Goal: Information Seeking & Learning: Check status

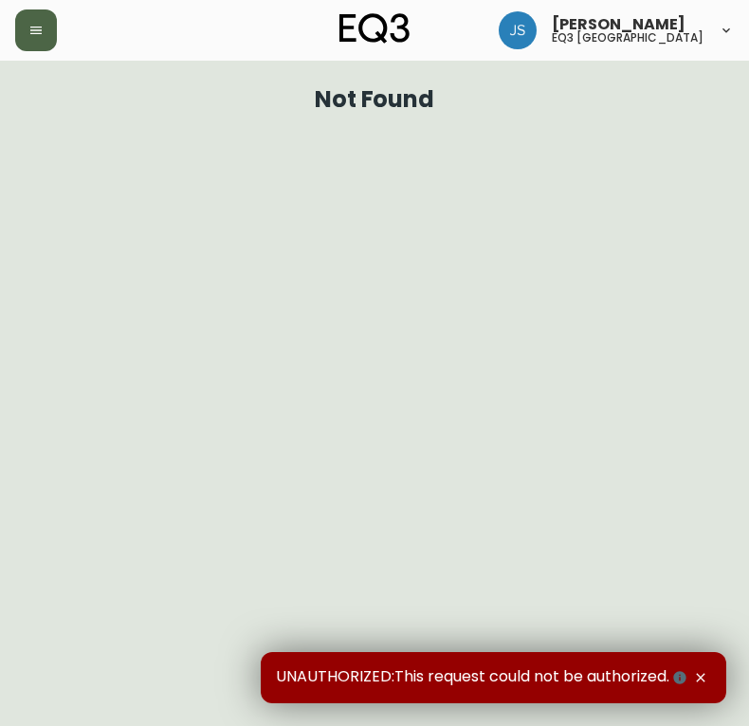
click at [37, 40] on button "button" at bounding box center [36, 30] width 42 height 42
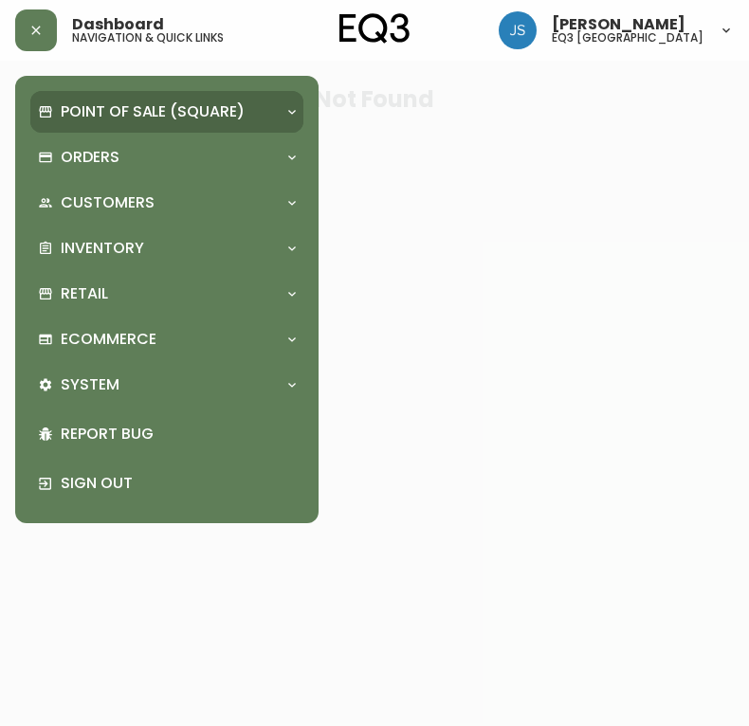
click at [102, 119] on p "Point of Sale (Square)" at bounding box center [153, 111] width 184 height 21
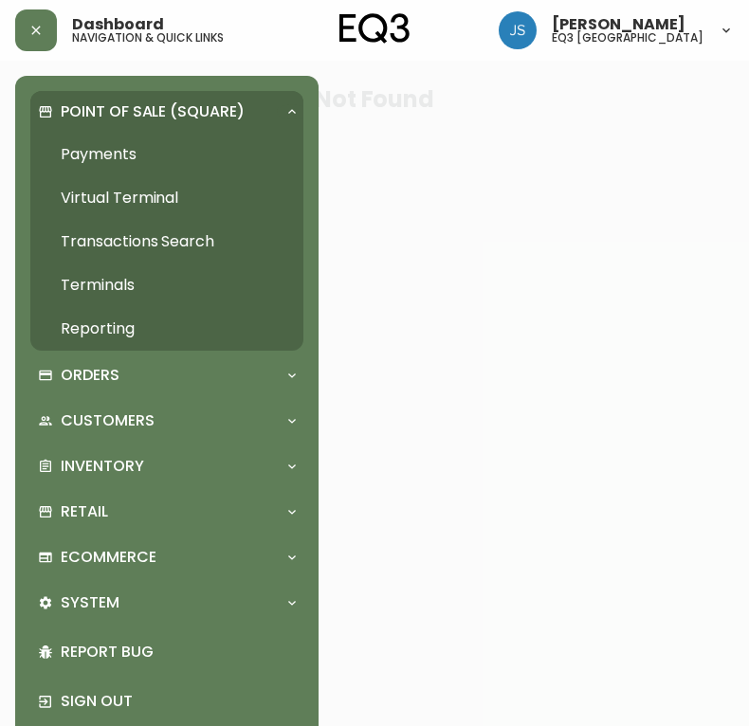
click at [103, 147] on link "Payments" at bounding box center [166, 155] width 273 height 44
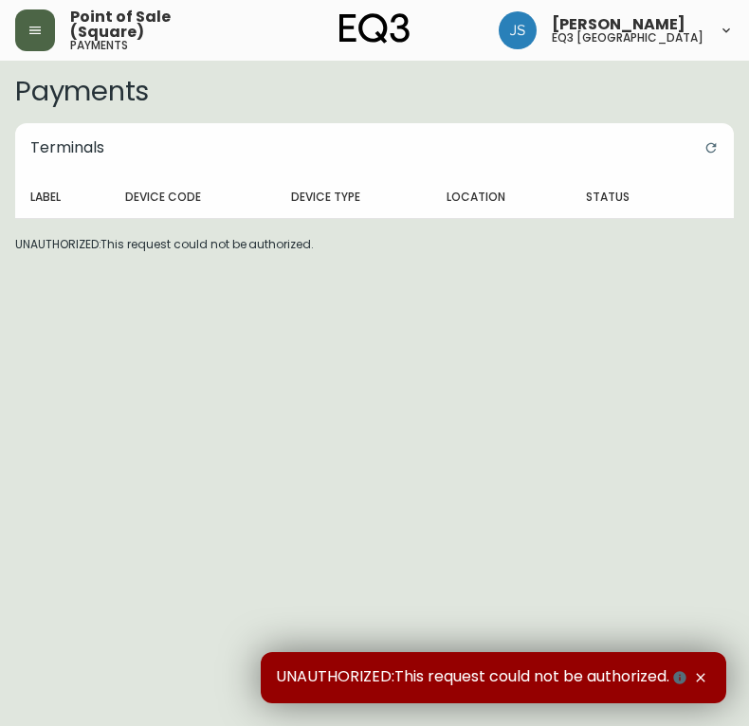
click at [39, 37] on icon "button" at bounding box center [34, 30] width 15 height 15
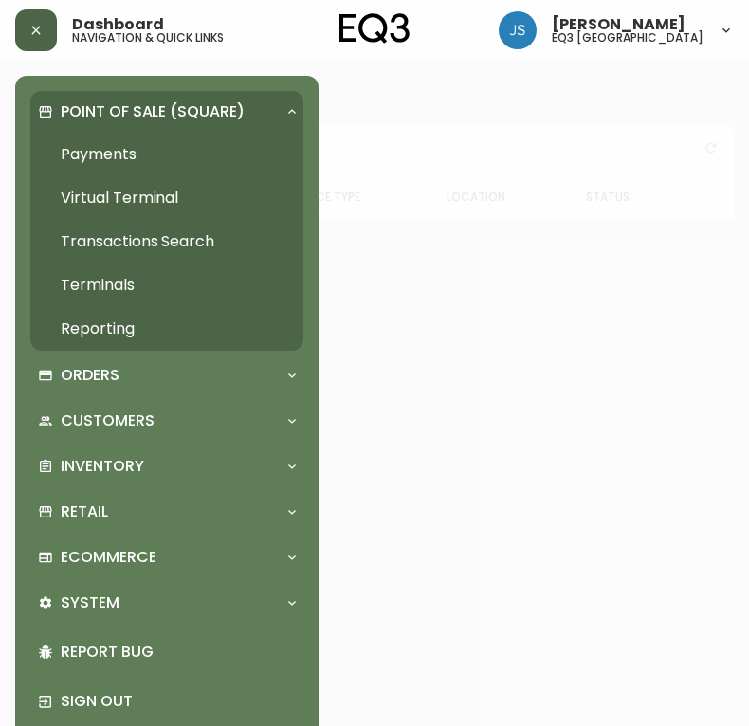
click at [106, 286] on link "Terminals" at bounding box center [166, 285] width 273 height 44
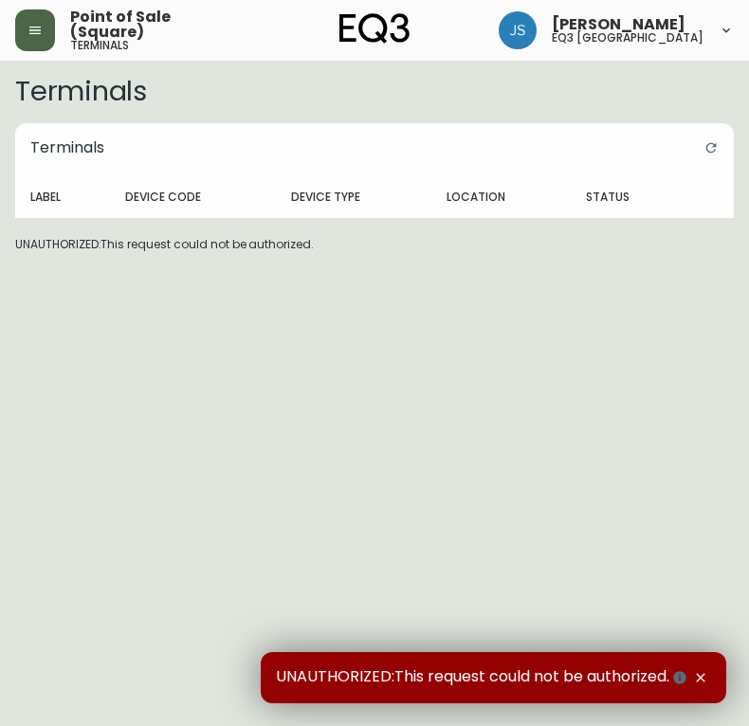
click at [41, 30] on icon "button" at bounding box center [34, 31] width 11 height 8
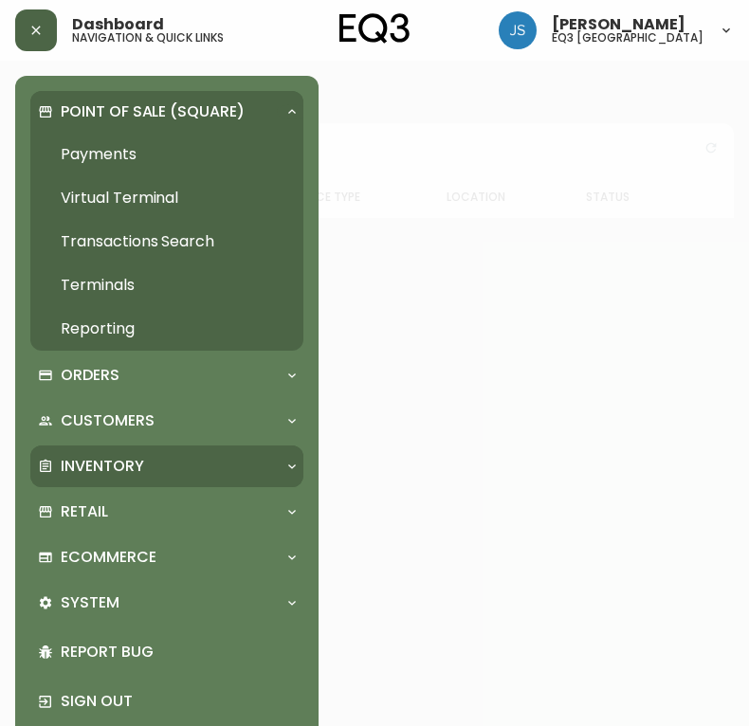
click at [108, 452] on div "Inventory" at bounding box center [166, 466] width 273 height 42
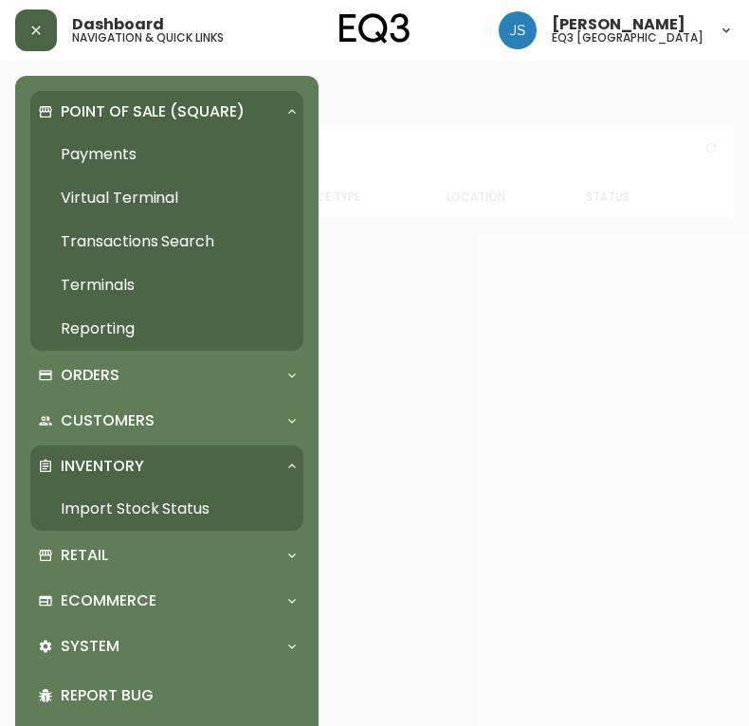
click at [98, 502] on link "Import Stock Status" at bounding box center [166, 509] width 273 height 44
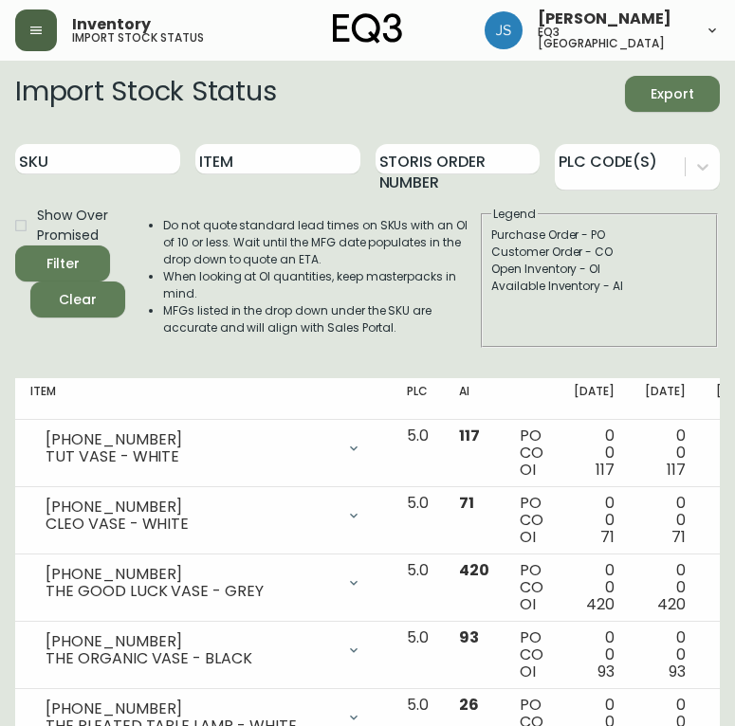
click at [36, 27] on icon "button" at bounding box center [35, 31] width 11 height 8
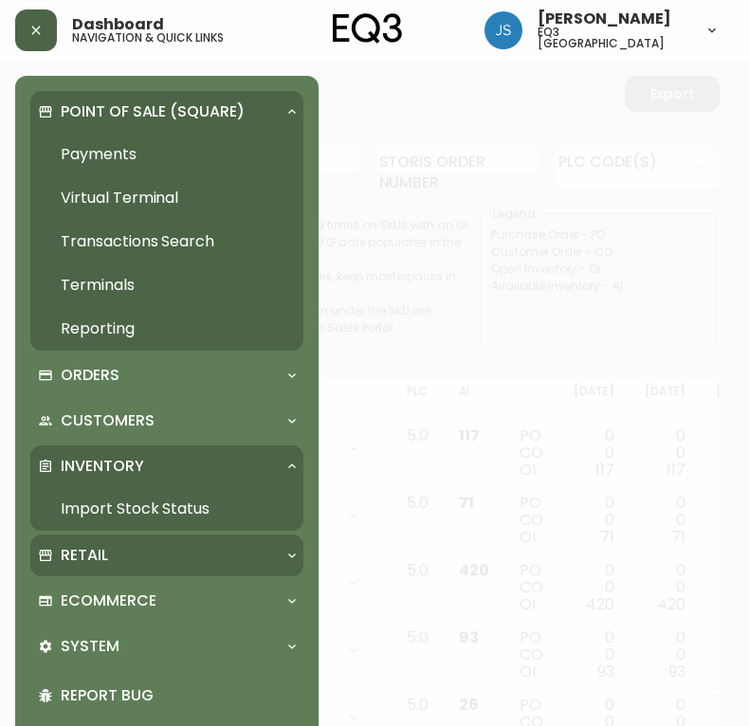
click at [114, 542] on div "Retail" at bounding box center [166, 556] width 273 height 42
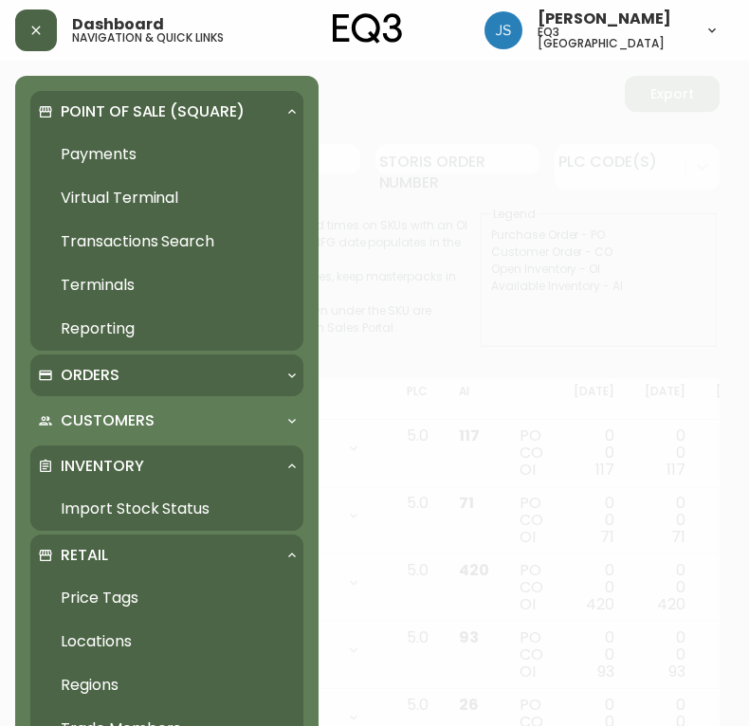
click at [98, 379] on p "Orders" at bounding box center [90, 375] width 59 height 21
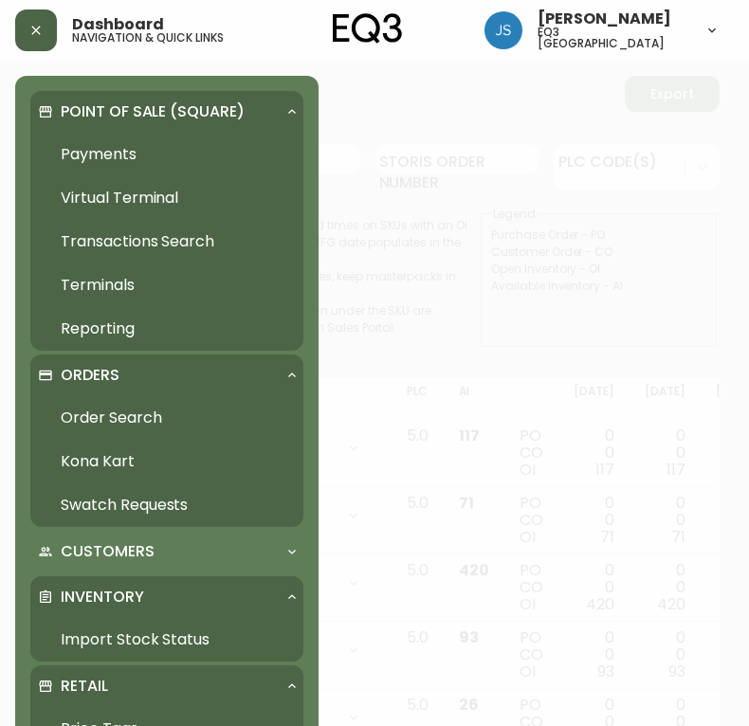
click at [111, 412] on link "Order Search" at bounding box center [166, 418] width 273 height 44
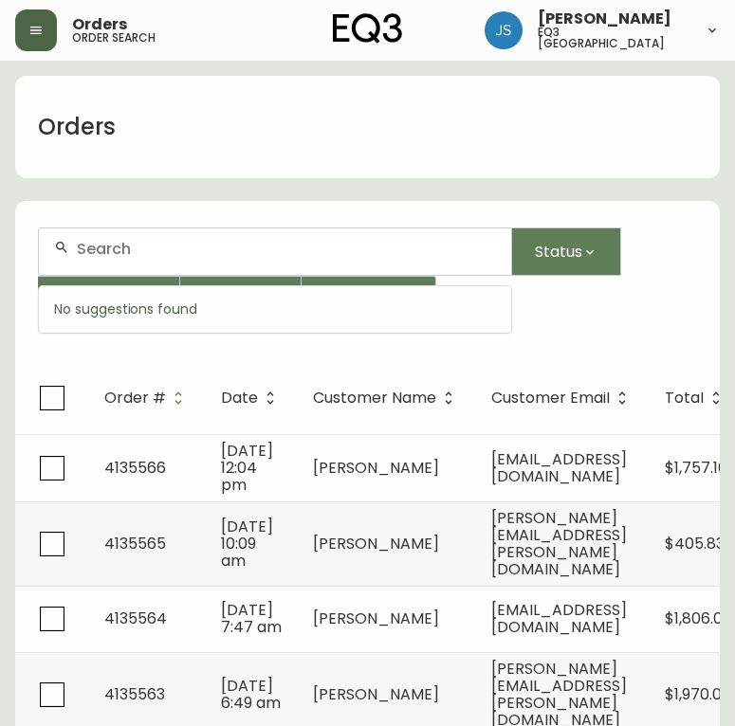
click at [206, 255] on input "text" at bounding box center [286, 249] width 419 height 18
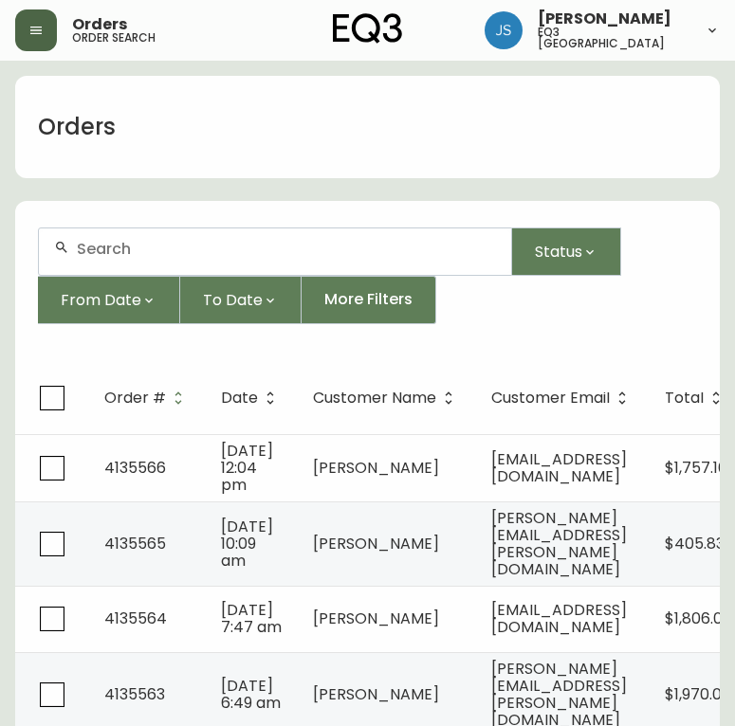
click at [158, 267] on div at bounding box center [275, 251] width 472 height 46
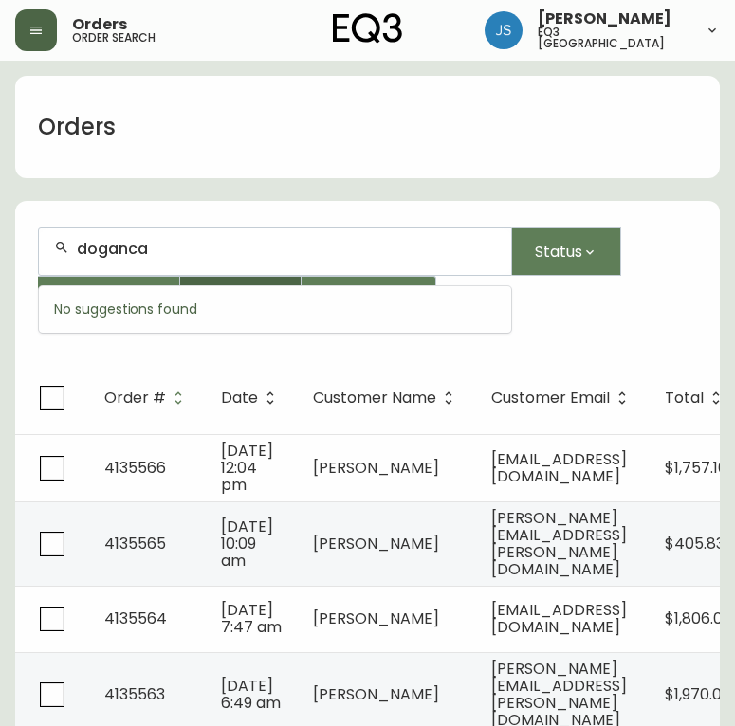
type input "doganca"
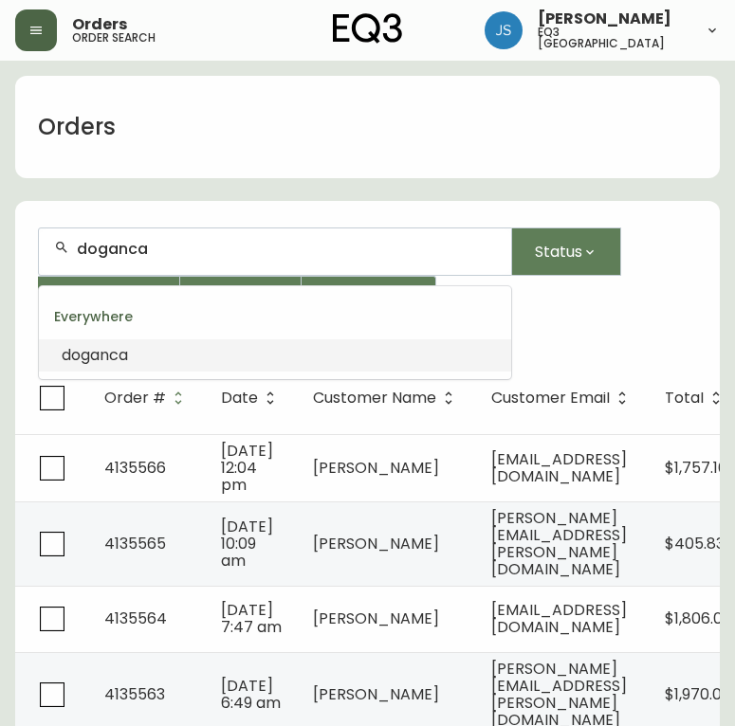
click at [187, 335] on div "Everywhere" at bounding box center [275, 316] width 472 height 45
click at [139, 360] on li "doganca" at bounding box center [275, 355] width 472 height 32
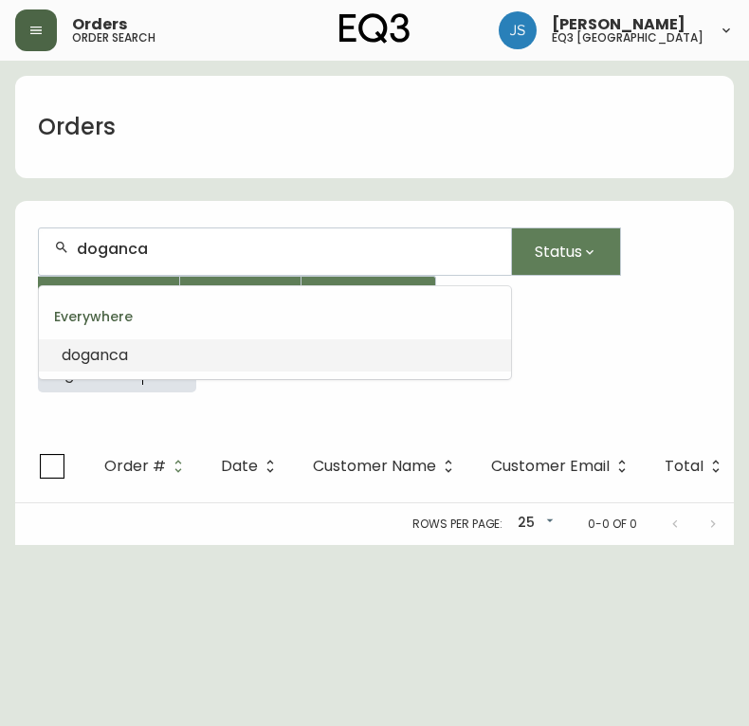
drag, startPoint x: 193, startPoint y: 248, endPoint x: -5, endPoint y: 255, distance: 198.2
click at [0, 255] on html "Orders order search [PERSON_NAME] eq3 [GEOGRAPHIC_DATA] Orders doganca Status F…" at bounding box center [374, 272] width 749 height 545
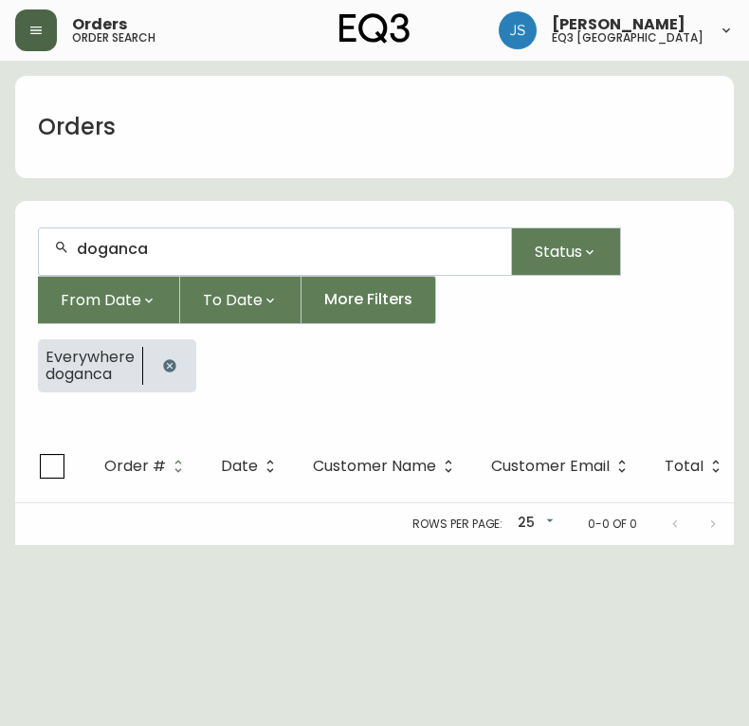
click at [121, 413] on form "doganca Status From Date To Date More Filters Everywhere doganca" at bounding box center [374, 318] width 718 height 226
click at [176, 365] on button "button" at bounding box center [170, 366] width 38 height 38
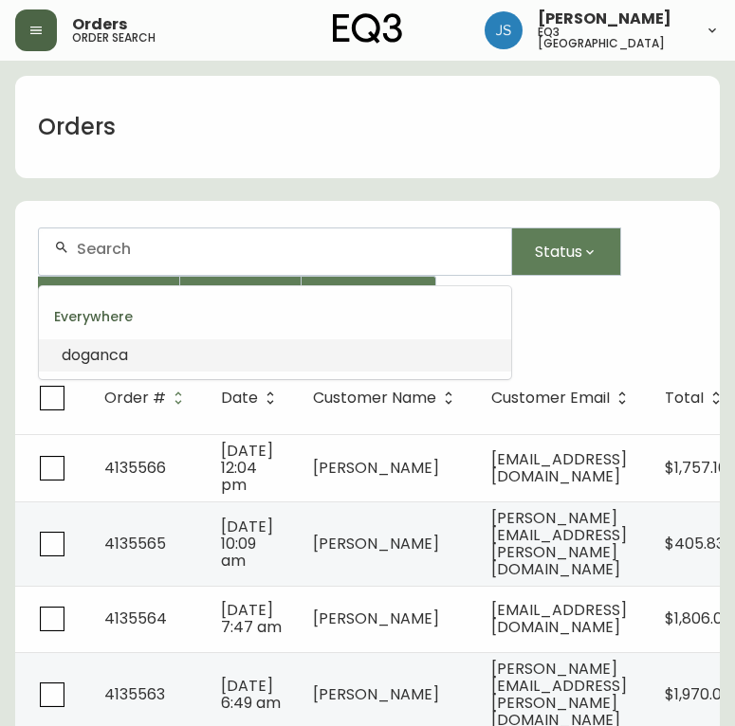
click at [143, 247] on input "text" at bounding box center [286, 249] width 419 height 18
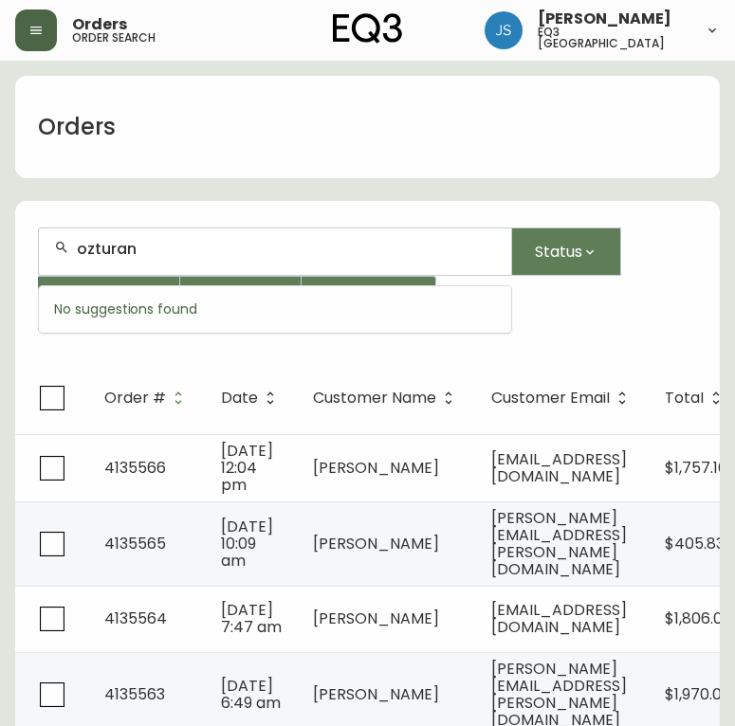
type input "ozturan"
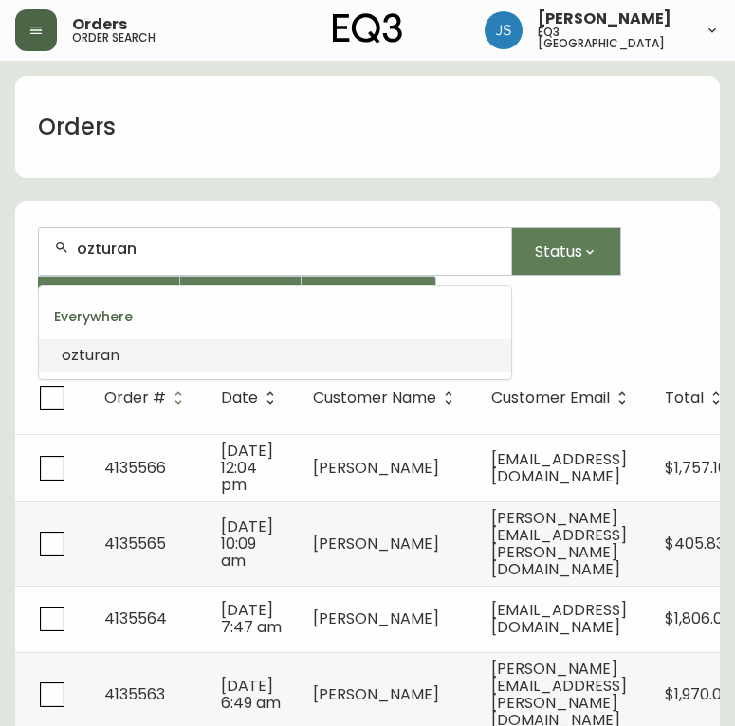
click at [94, 347] on span "ozturan" at bounding box center [91, 355] width 58 height 22
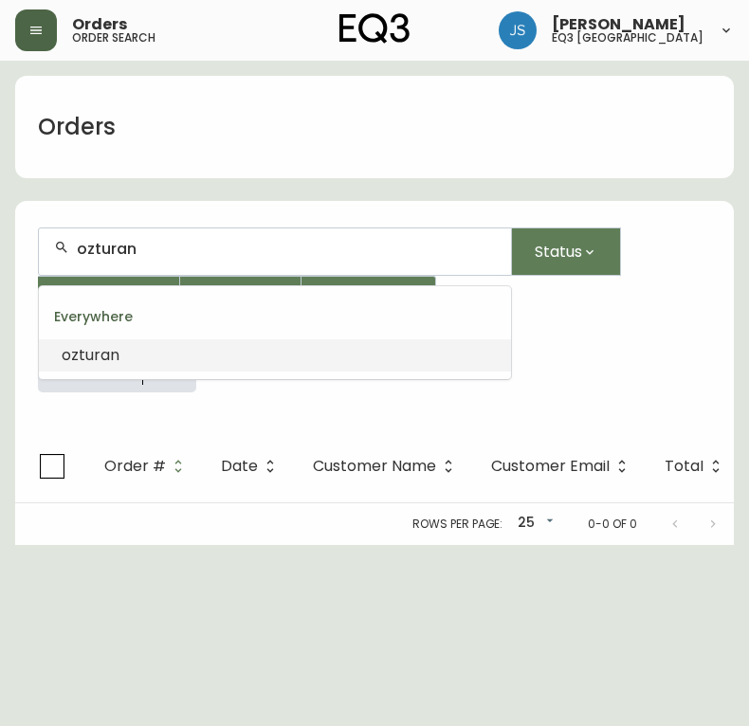
drag, startPoint x: 144, startPoint y: 244, endPoint x: 19, endPoint y: 254, distance: 125.5
click at [19, 254] on form "ozturan Status From Date To Date More Filters Everywhere ozturan" at bounding box center [374, 318] width 718 height 226
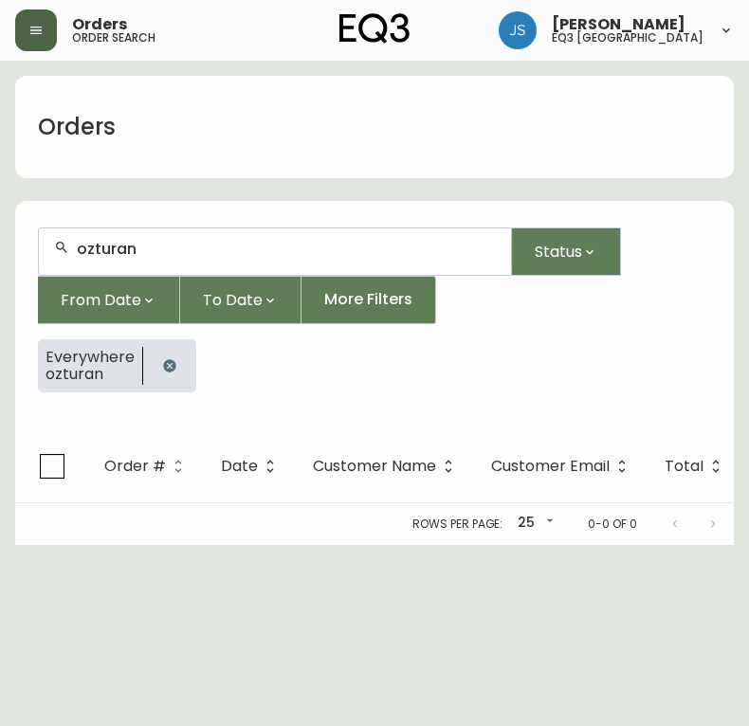
click at [160, 397] on div "Everywhere ozturan" at bounding box center [374, 373] width 673 height 68
click at [163, 364] on icon "button" at bounding box center [169, 365] width 12 height 12
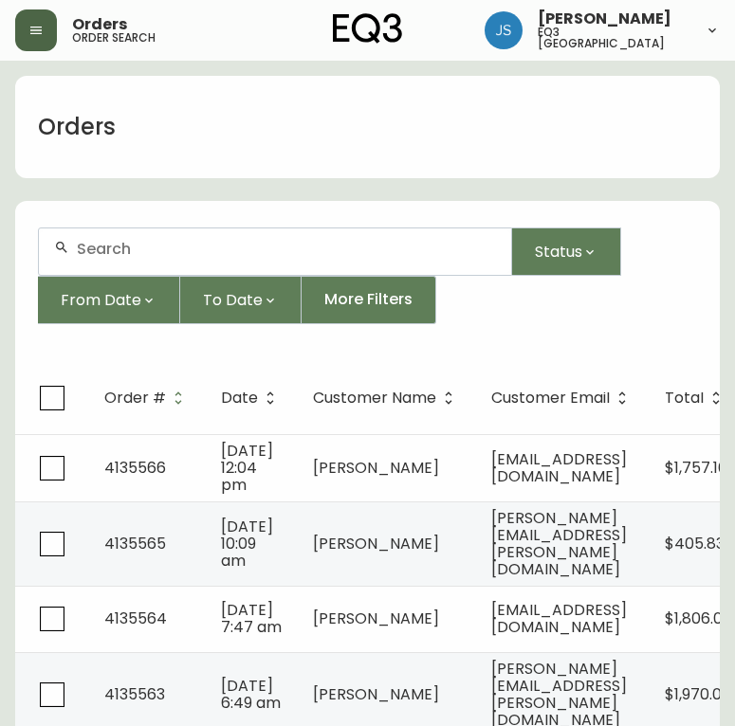
click at [139, 258] on div at bounding box center [275, 251] width 472 height 46
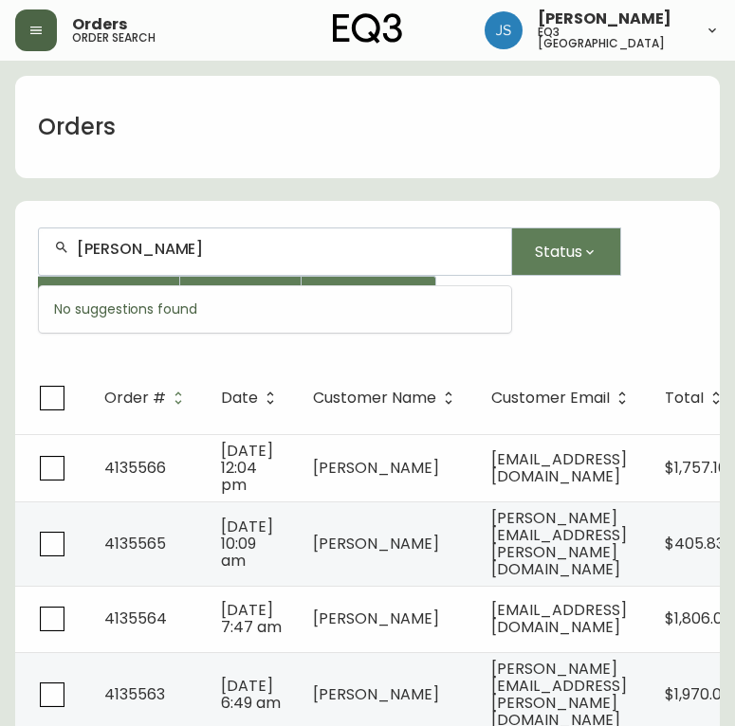
type input "[PERSON_NAME]"
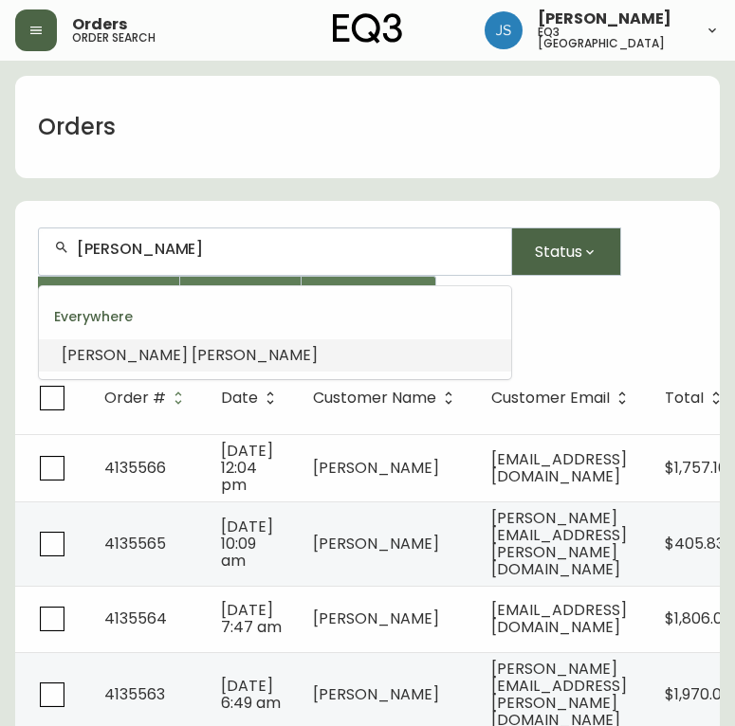
click at [560, 266] on button "Status" at bounding box center [566, 251] width 109 height 48
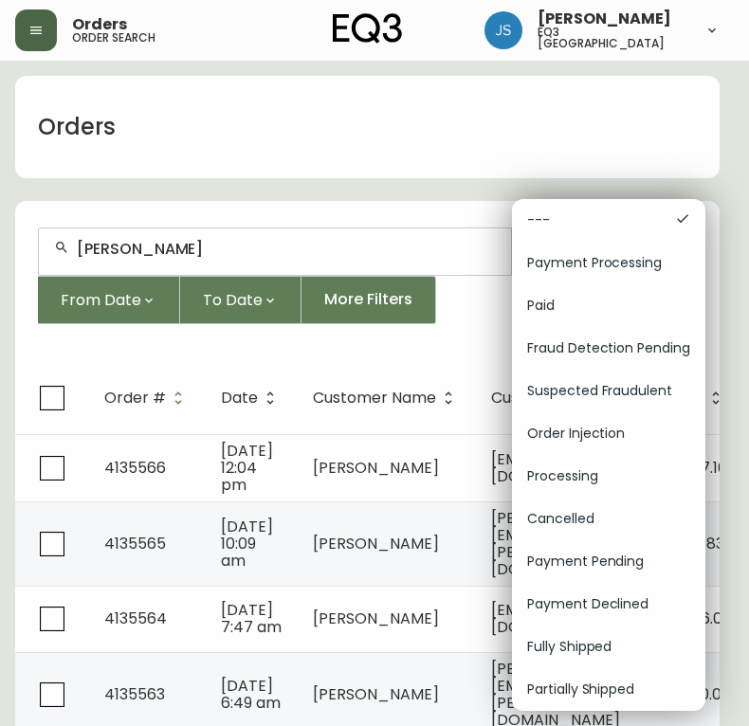
click at [463, 340] on div at bounding box center [374, 363] width 749 height 726
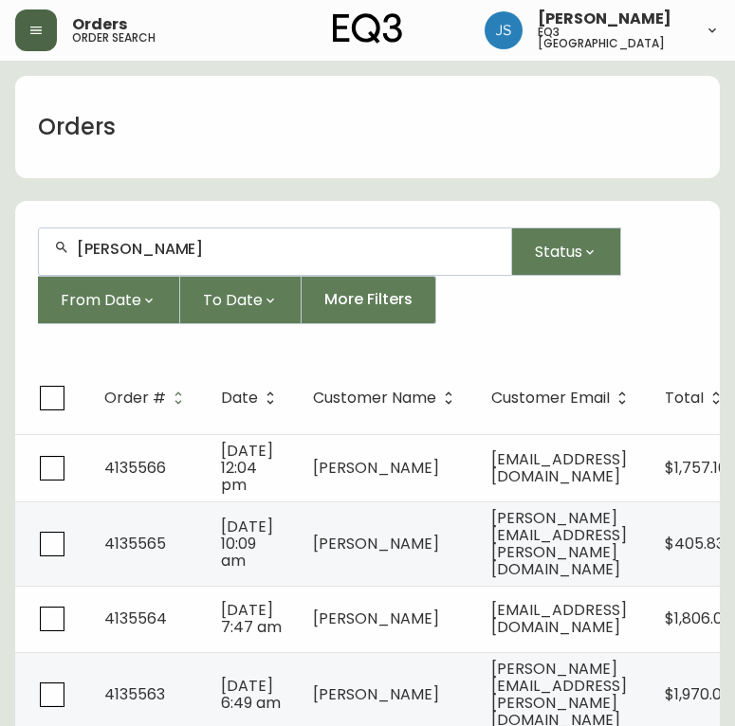
click at [232, 248] on input "[PERSON_NAME]" at bounding box center [286, 249] width 419 height 18
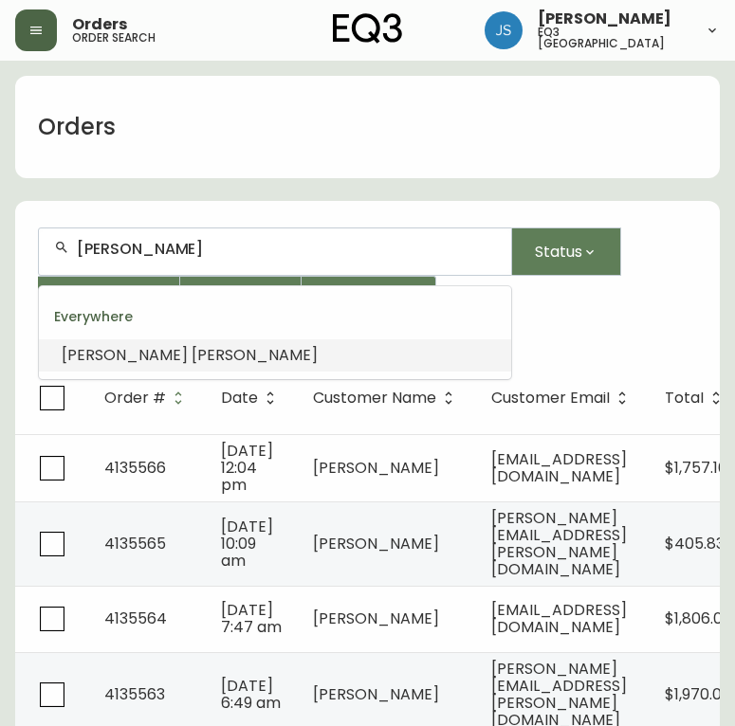
click at [191, 361] on span "[PERSON_NAME]" at bounding box center [254, 355] width 126 height 22
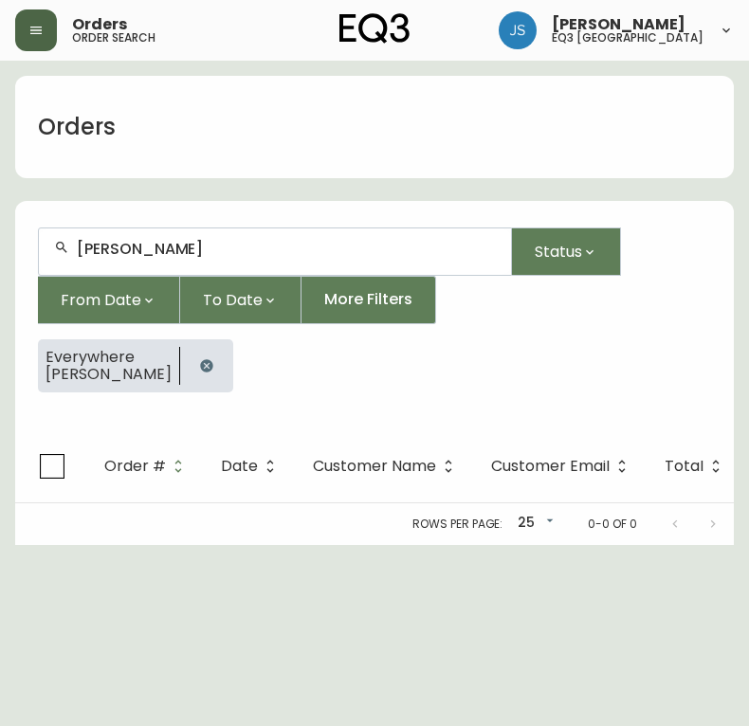
click at [229, 258] on div "[PERSON_NAME]" at bounding box center [275, 251] width 472 height 46
click at [188, 361] on button "button" at bounding box center [207, 366] width 38 height 38
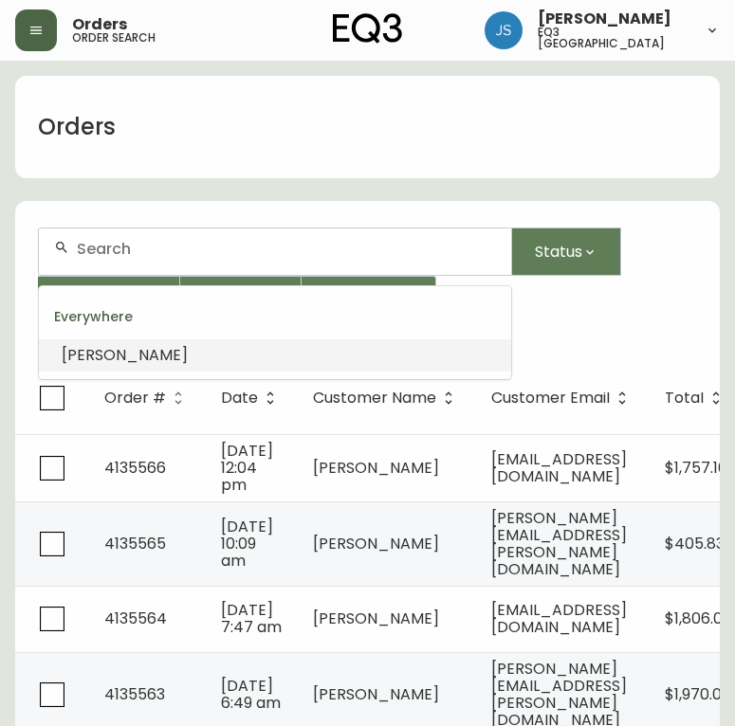
click at [191, 247] on input "text" at bounding box center [286, 249] width 419 height 18
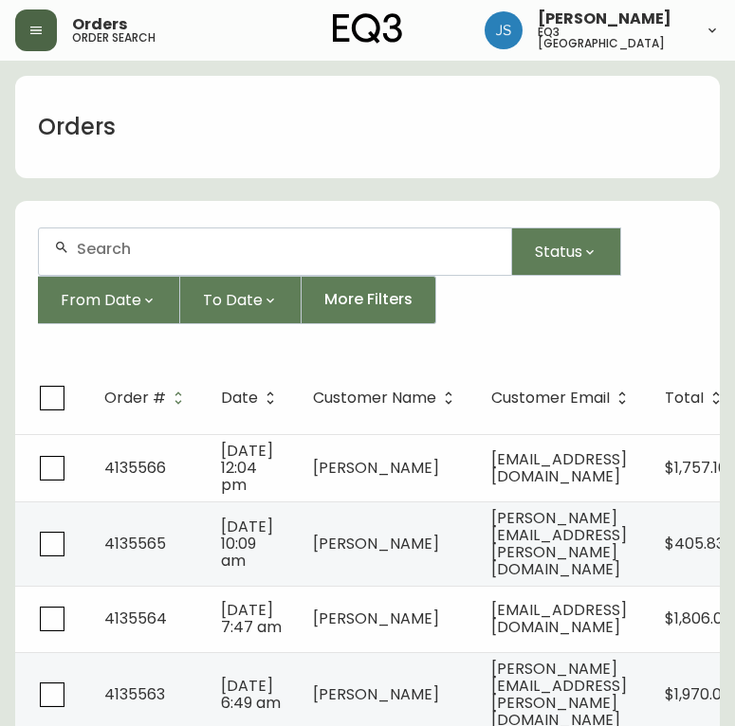
click at [193, 247] on input "text" at bounding box center [286, 249] width 419 height 18
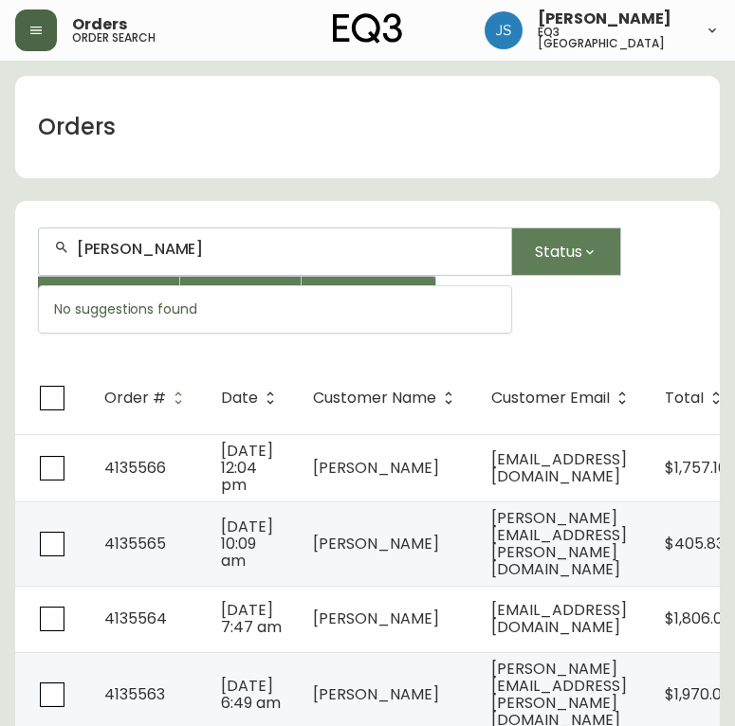
type input "[PERSON_NAME]"
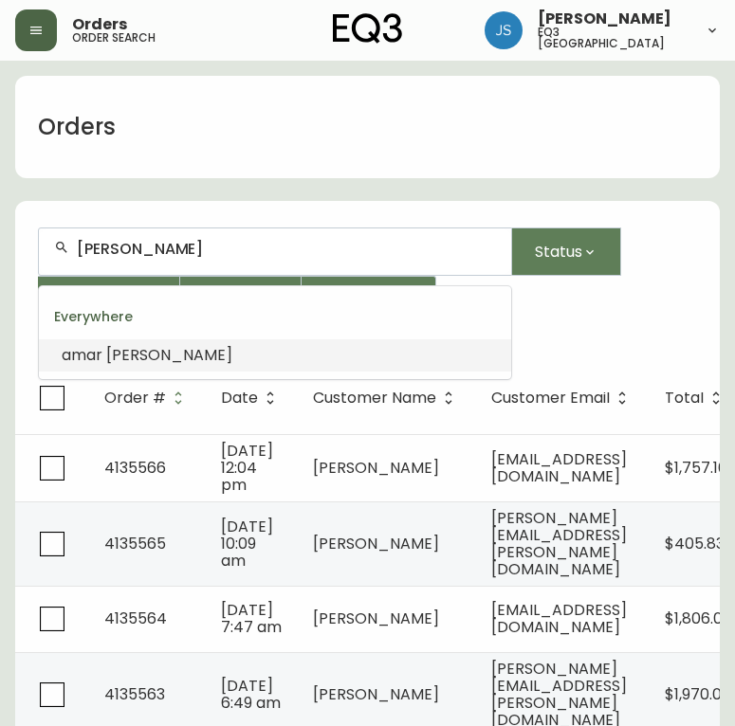
click at [125, 344] on span "[PERSON_NAME]" at bounding box center [169, 355] width 126 height 22
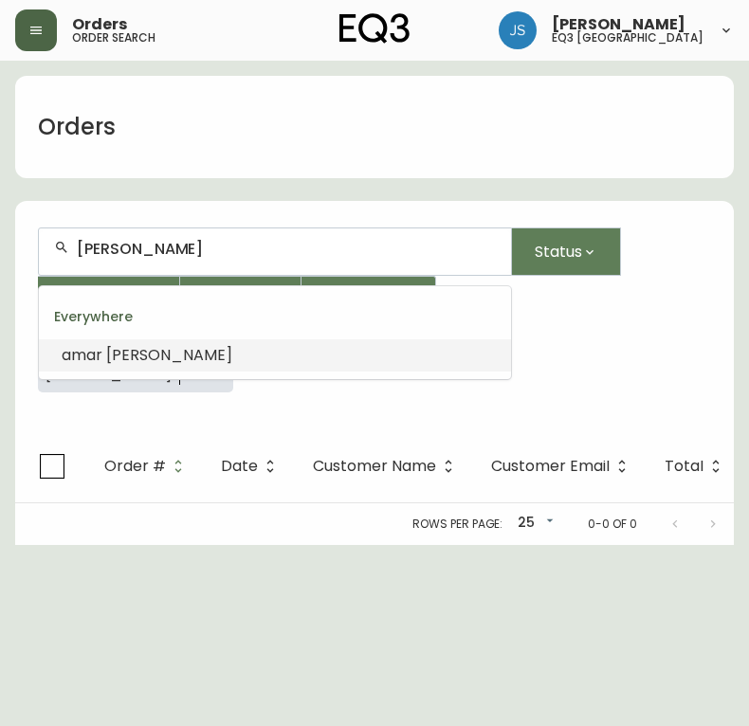
drag, startPoint x: 218, startPoint y: 244, endPoint x: 29, endPoint y: 247, distance: 188.6
click at [29, 247] on form "[PERSON_NAME] Status From Date To Date More Filters Everywhere [PERSON_NAME]" at bounding box center [374, 318] width 718 height 226
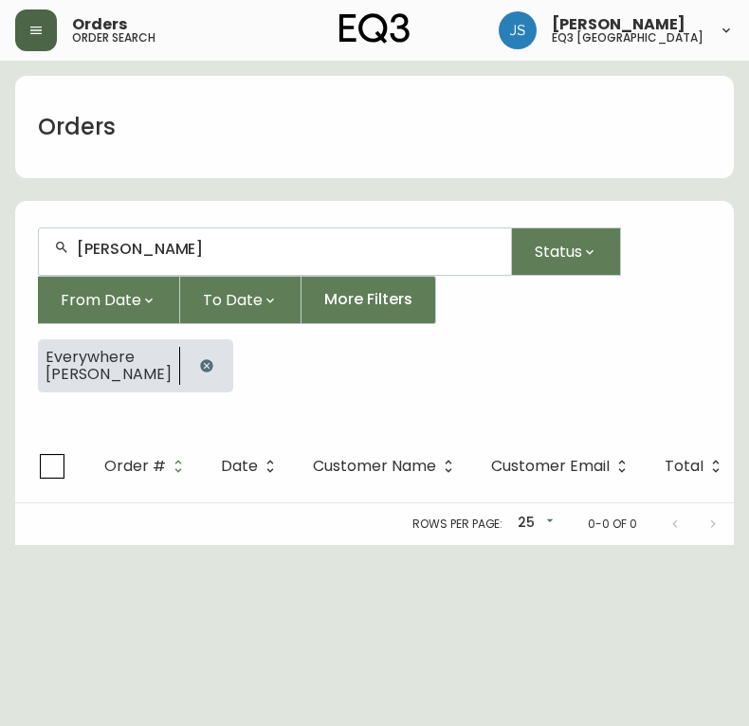
drag, startPoint x: 40, startPoint y: 415, endPoint x: 78, endPoint y: 397, distance: 42.0
click at [78, 397] on form "[PERSON_NAME] Status From Date To Date More Filters Everywhere [PERSON_NAME]" at bounding box center [374, 318] width 718 height 226
click at [199, 361] on icon "button" at bounding box center [206, 365] width 15 height 15
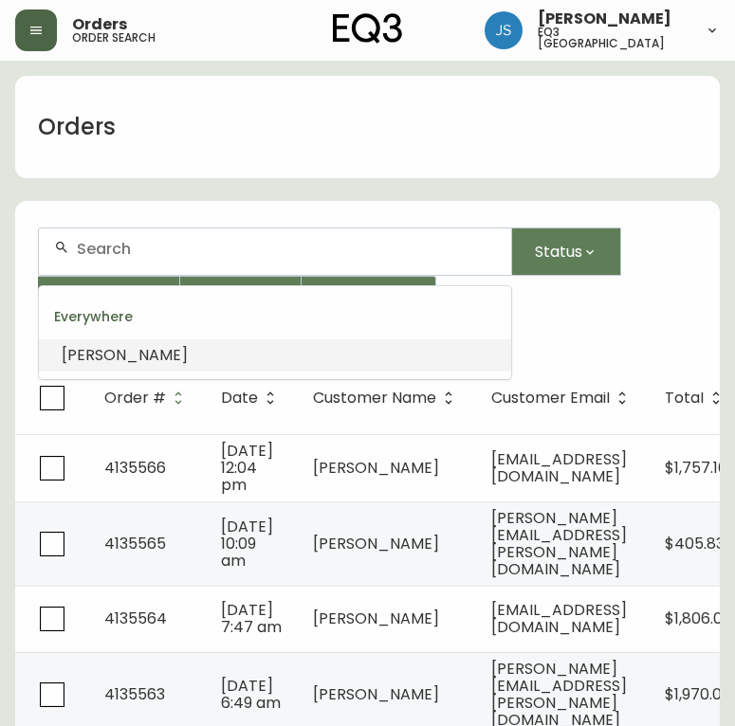
click at [187, 250] on input "text" at bounding box center [286, 249] width 419 height 18
click at [159, 233] on div at bounding box center [275, 251] width 472 height 46
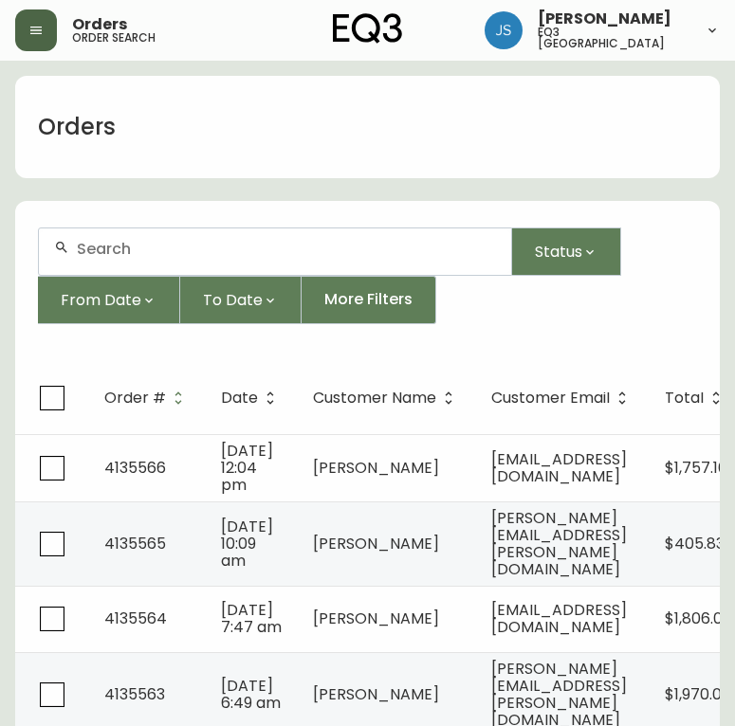
drag, startPoint x: 144, startPoint y: 248, endPoint x: 134, endPoint y: 254, distance: 11.9
click at [134, 254] on input "text" at bounding box center [286, 249] width 419 height 18
click at [131, 254] on input "text" at bounding box center [286, 249] width 419 height 18
click at [129, 249] on input "text" at bounding box center [286, 249] width 419 height 18
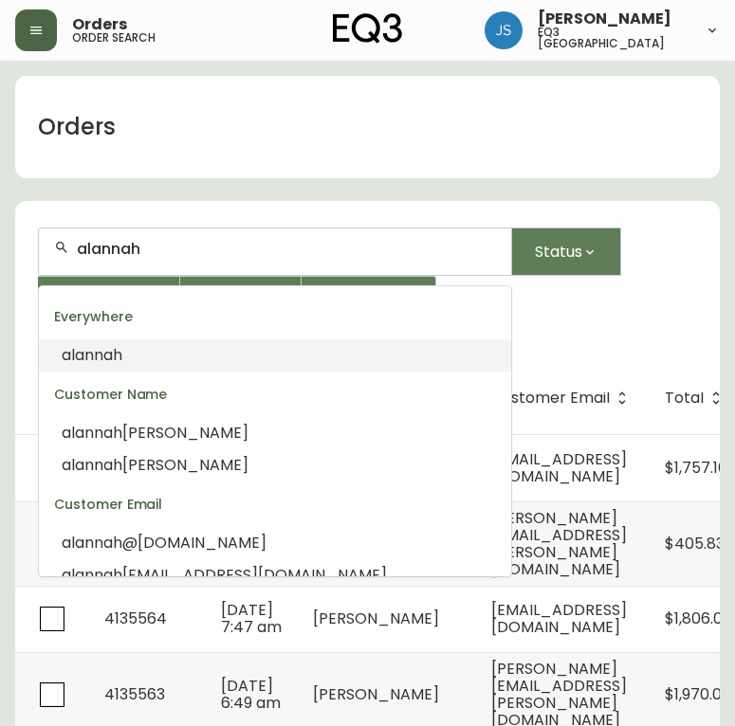
click at [120, 363] on span "alannah" at bounding box center [92, 355] width 61 height 22
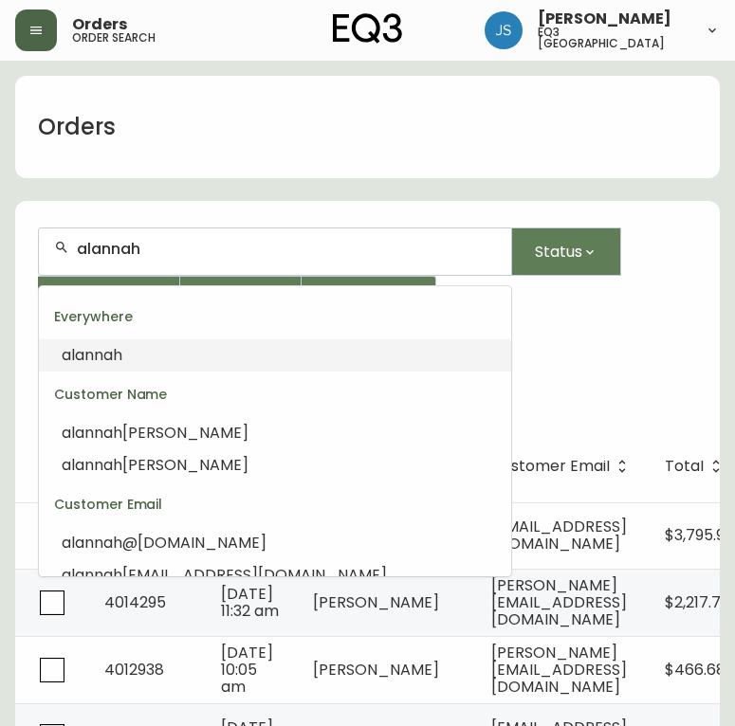
click at [196, 250] on input "alannah" at bounding box center [286, 249] width 419 height 18
click at [199, 249] on input "alannah" at bounding box center [286, 249] width 419 height 18
type input "alannah"
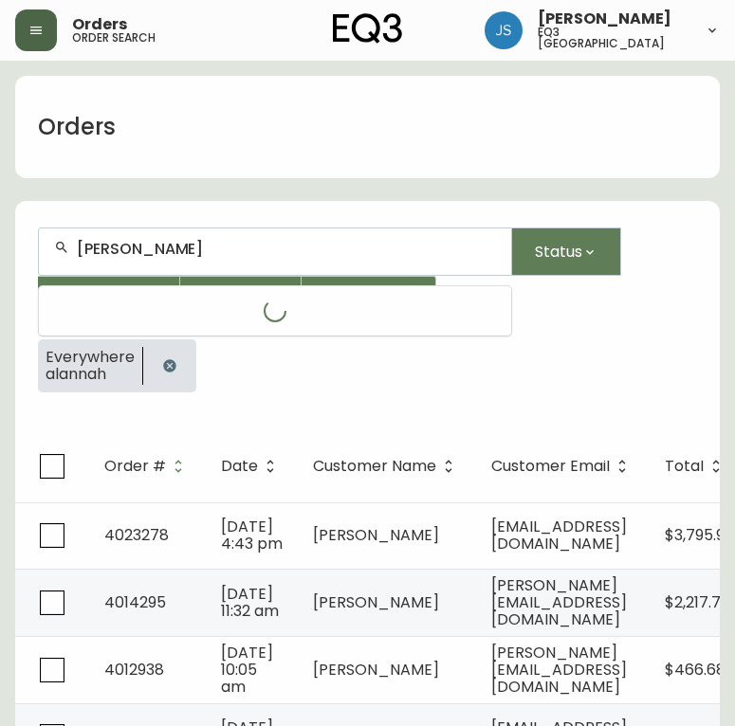
type input "[PERSON_NAME]"
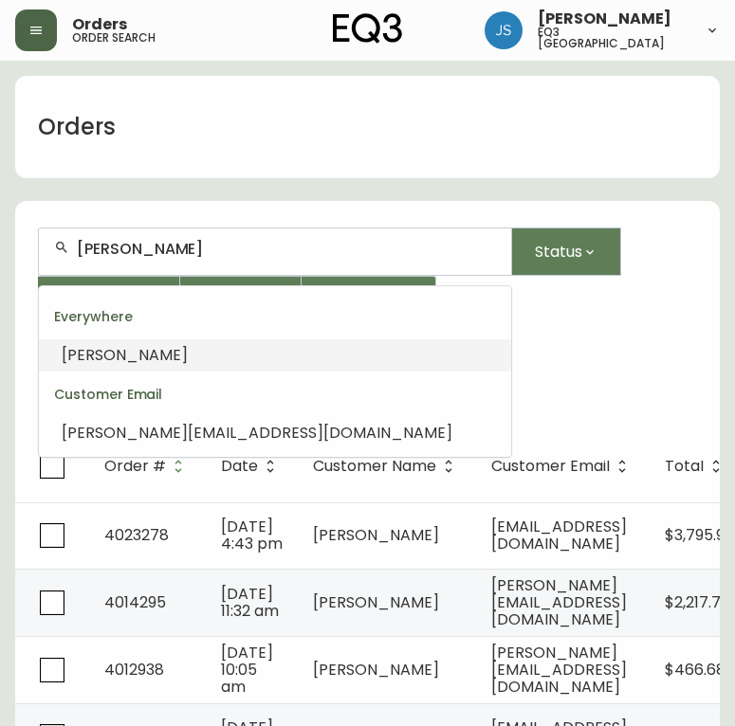
click at [209, 256] on input "[PERSON_NAME]" at bounding box center [286, 249] width 419 height 18
click at [74, 372] on div "Customer Email" at bounding box center [275, 394] width 472 height 45
click at [80, 361] on span "[PERSON_NAME]" at bounding box center [125, 355] width 126 height 22
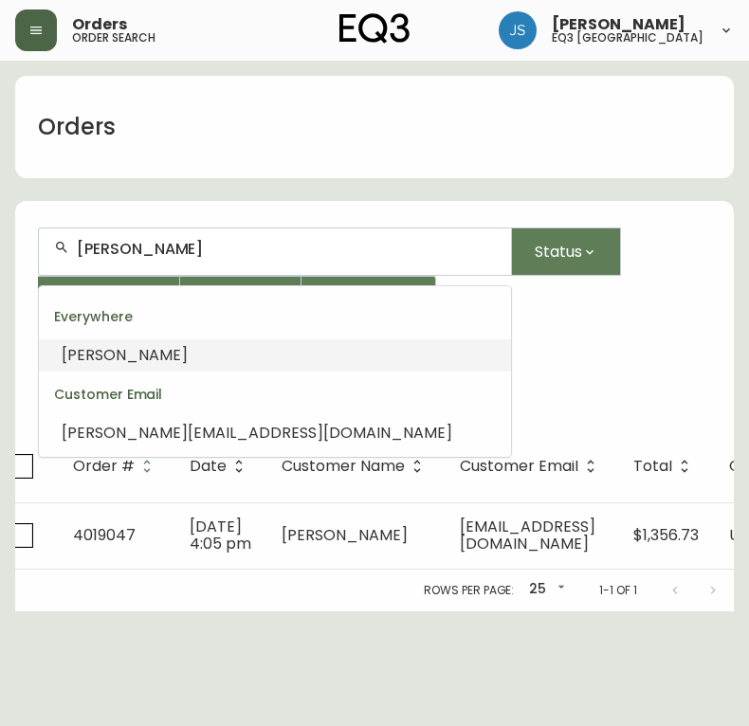
scroll to position [1, 0]
drag, startPoint x: 180, startPoint y: 243, endPoint x: 37, endPoint y: 264, distance: 144.8
click at [38, 264] on div "[PERSON_NAME]" at bounding box center [275, 251] width 474 height 48
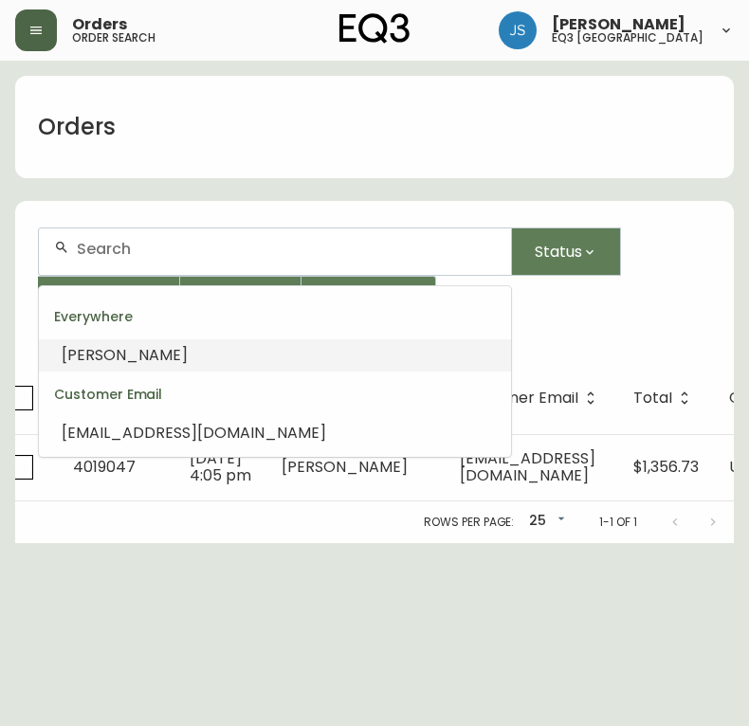
scroll to position [0, 0]
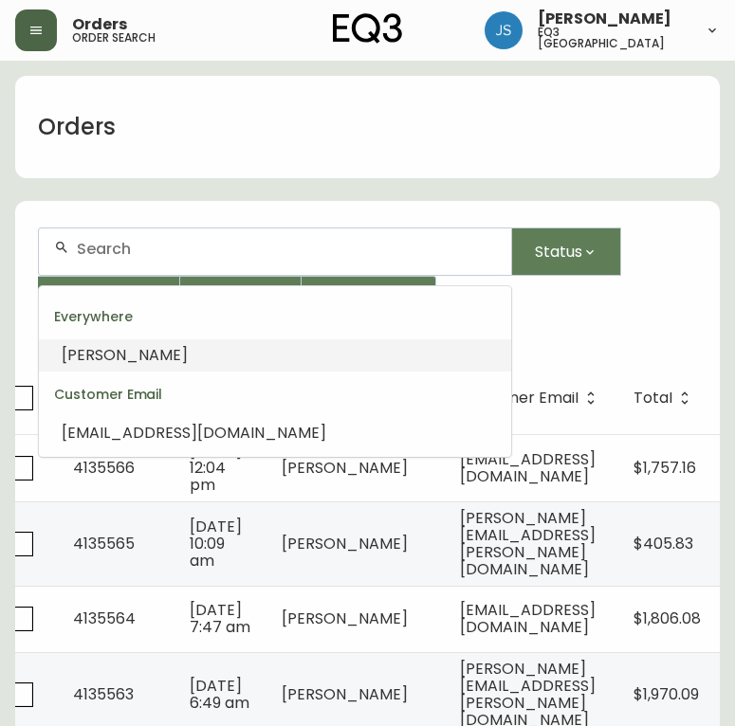
click at [163, 245] on input "text" at bounding box center [286, 249] width 419 height 18
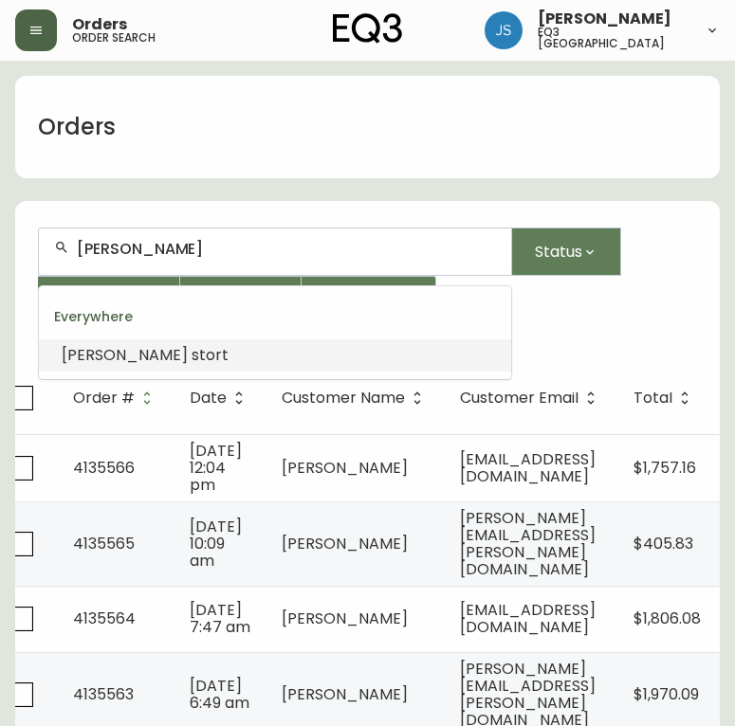
type input "[PERSON_NAME]"
click at [130, 369] on li "[PERSON_NAME]" at bounding box center [275, 355] width 472 height 32
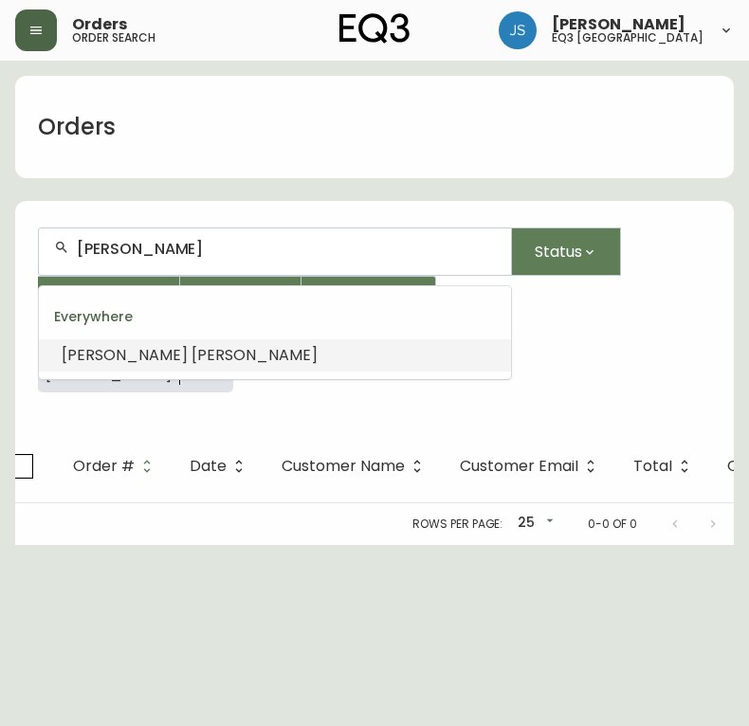
drag, startPoint x: 186, startPoint y: 253, endPoint x: 10, endPoint y: 249, distance: 175.4
click at [10, 249] on main "Orders [PERSON_NAME] Status From Date To Date More Filters Everywhere [PERSON_N…" at bounding box center [374, 303] width 749 height 484
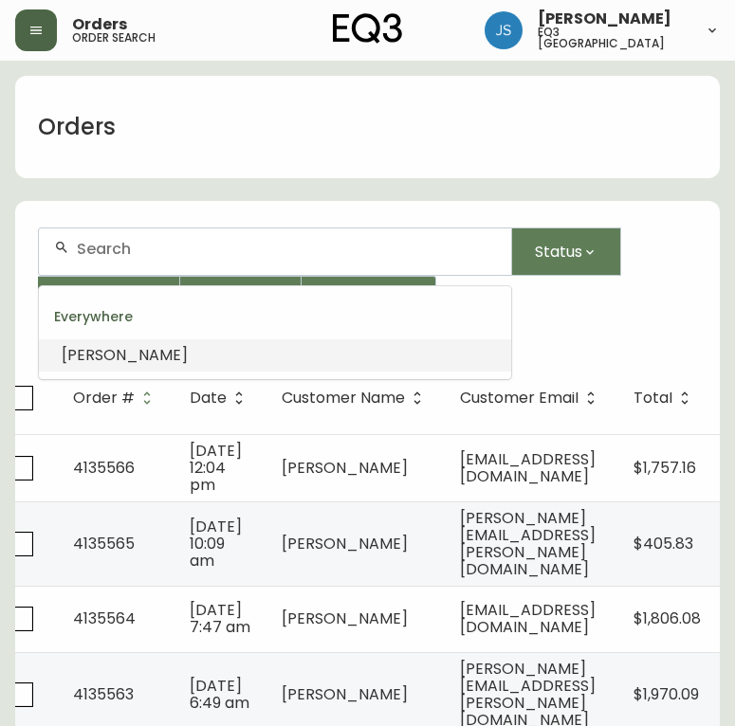
click at [111, 255] on input "text" at bounding box center [286, 249] width 419 height 18
paste input "[PHONE_NUMBER]"
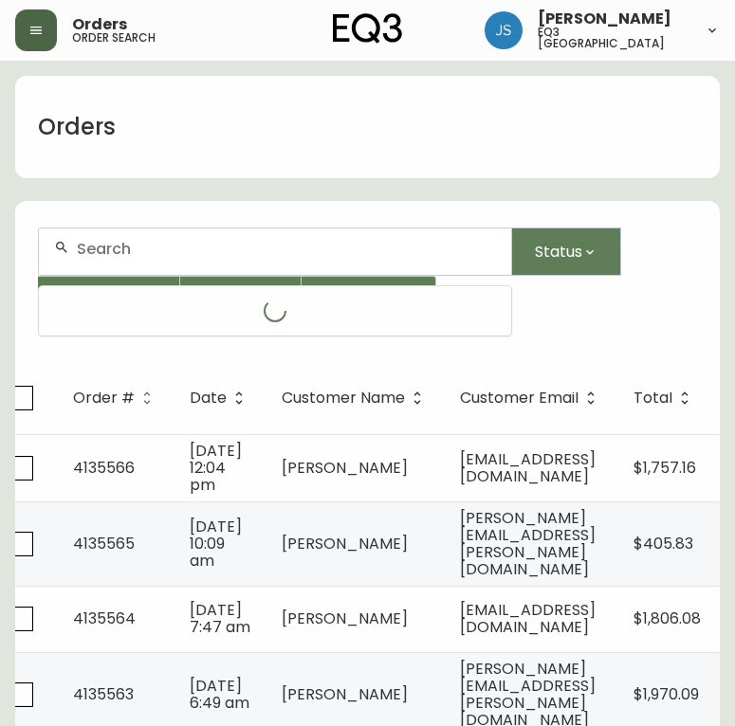
type input "[PHONE_NUMBER]"
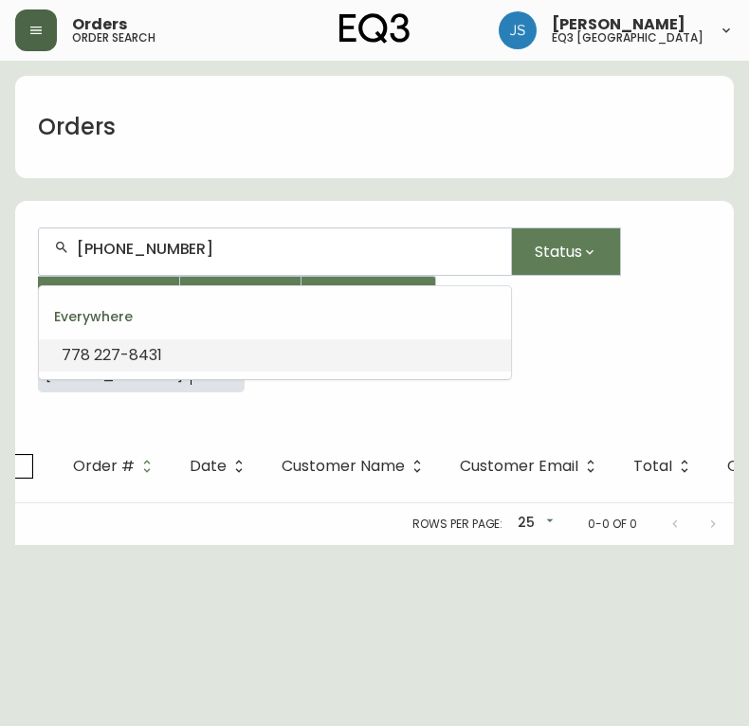
drag, startPoint x: 227, startPoint y: 252, endPoint x: -5, endPoint y: 248, distance: 232.2
click at [0, 248] on html "Orders order search [PERSON_NAME] eq3 [GEOGRAPHIC_DATA] Orders [PHONE_NUMBER] S…" at bounding box center [374, 272] width 749 height 545
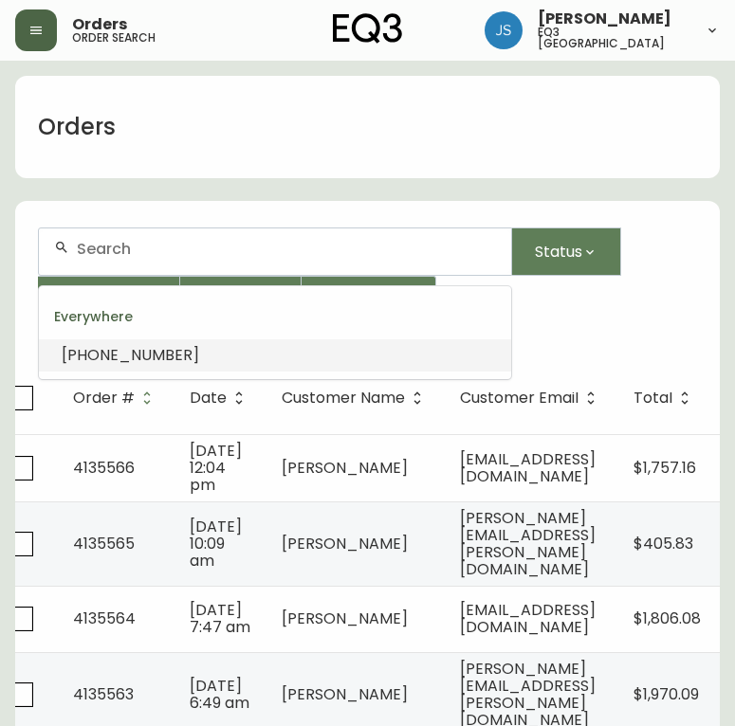
click at [613, 321] on div "Status From Date To Date More Filters" at bounding box center [367, 275] width 659 height 97
click at [199, 255] on input "text" at bounding box center [286, 249] width 419 height 18
click at [118, 258] on div at bounding box center [275, 251] width 472 height 46
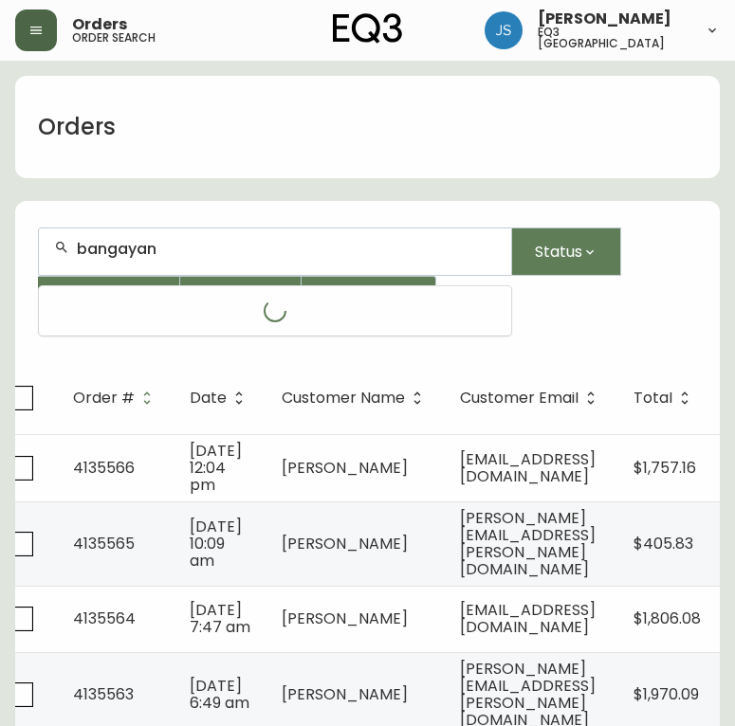
type input "bangayan"
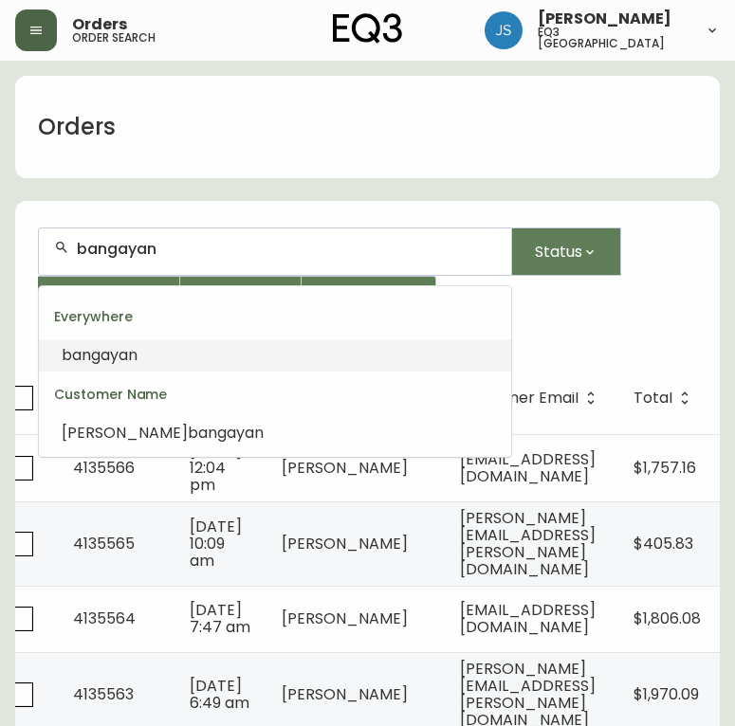
click at [117, 343] on li "bangayan" at bounding box center [275, 355] width 472 height 32
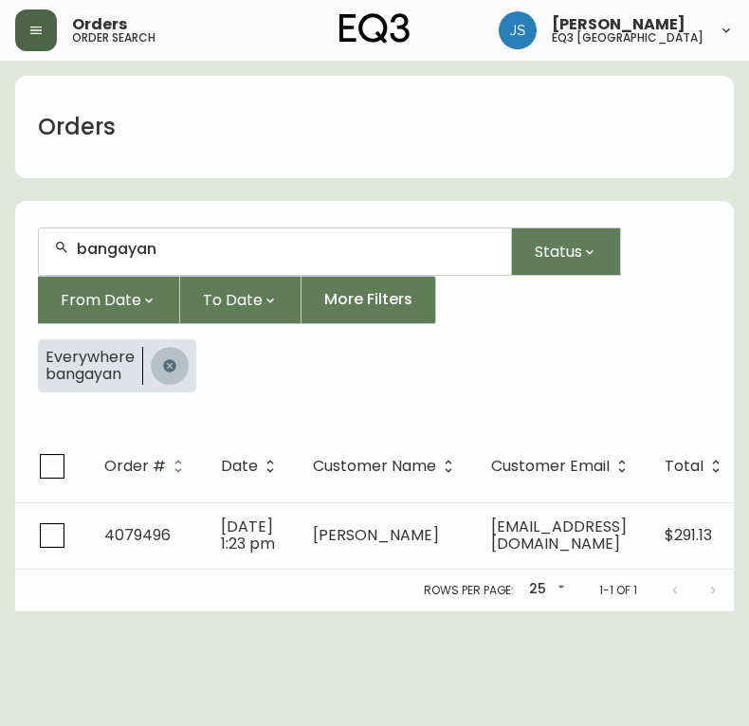
click at [167, 367] on icon "button" at bounding box center [169, 365] width 15 height 15
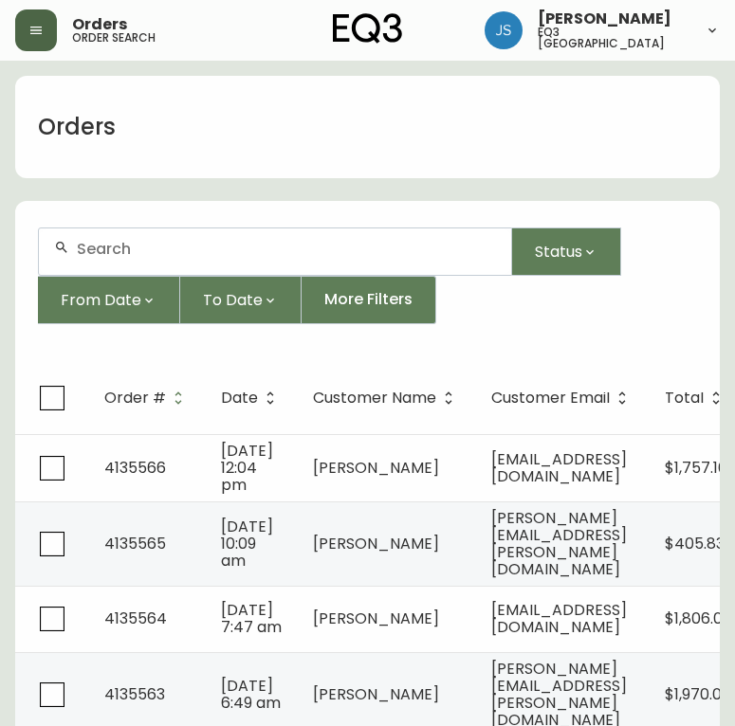
click at [192, 237] on div at bounding box center [275, 251] width 472 height 46
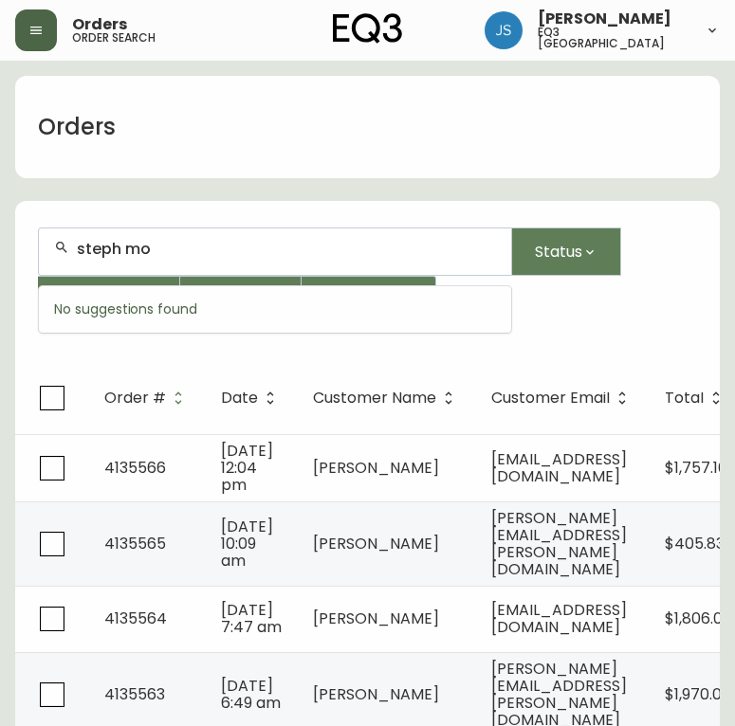
type input "steph mo"
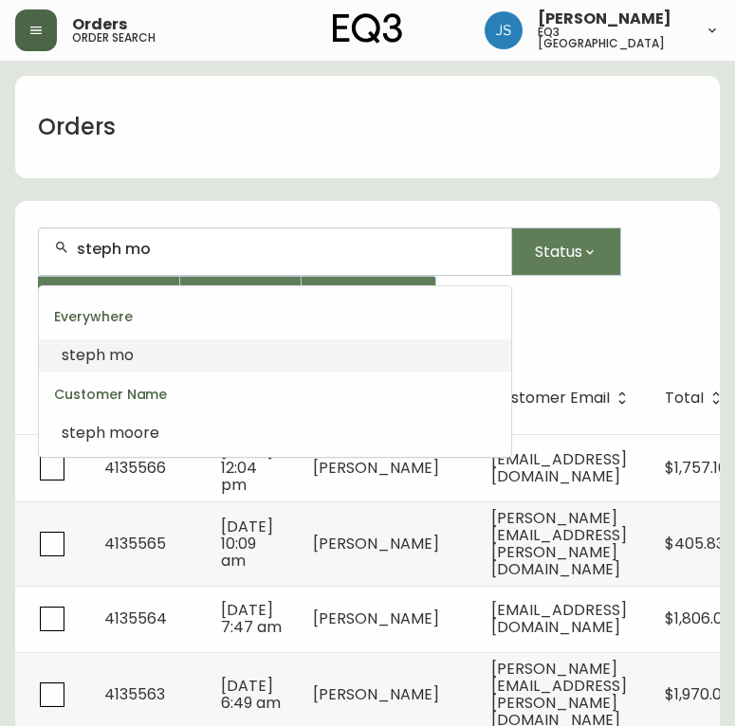
click at [94, 346] on span "steph" at bounding box center [84, 355] width 44 height 22
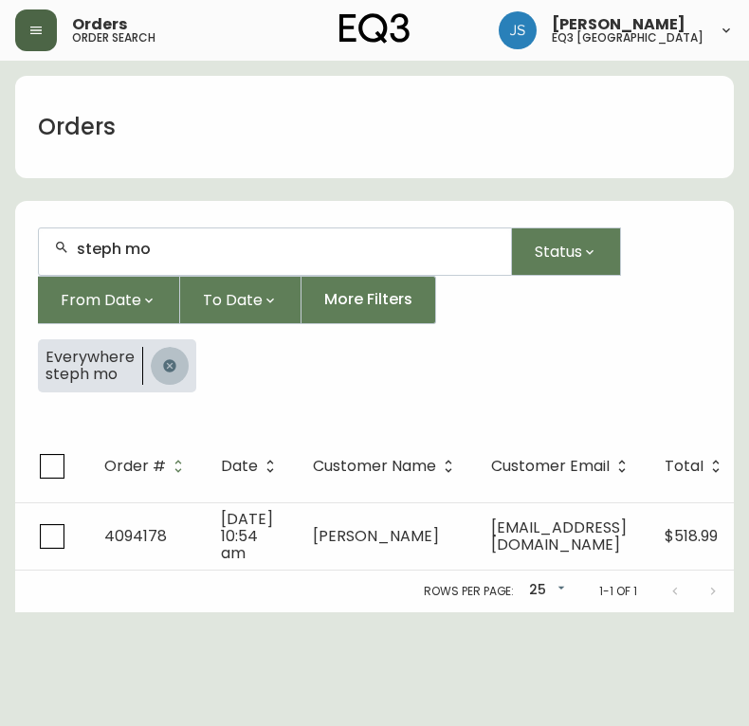
drag, startPoint x: 174, startPoint y: 356, endPoint x: 172, endPoint y: 368, distance: 11.7
click at [172, 365] on button "button" at bounding box center [170, 366] width 38 height 38
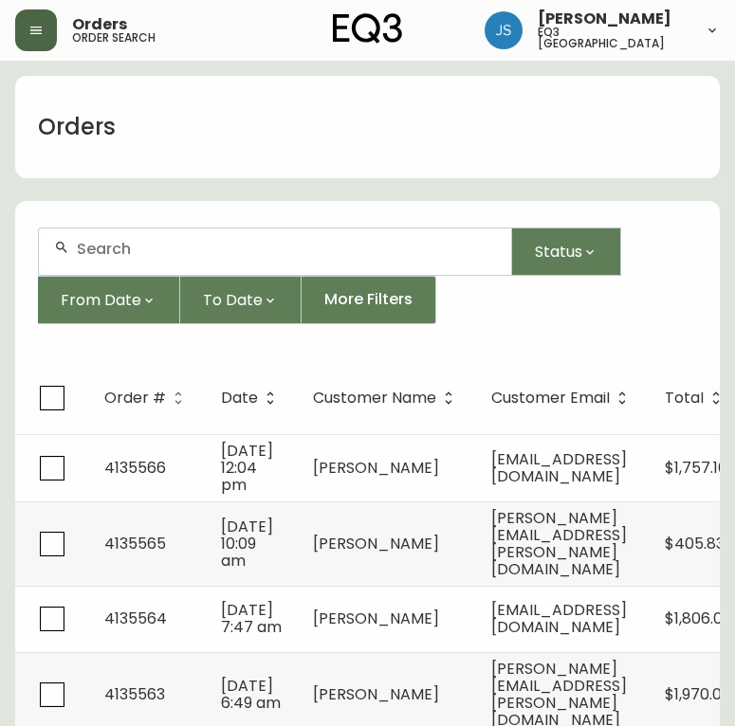
click at [201, 244] on input "text" at bounding box center [286, 249] width 419 height 18
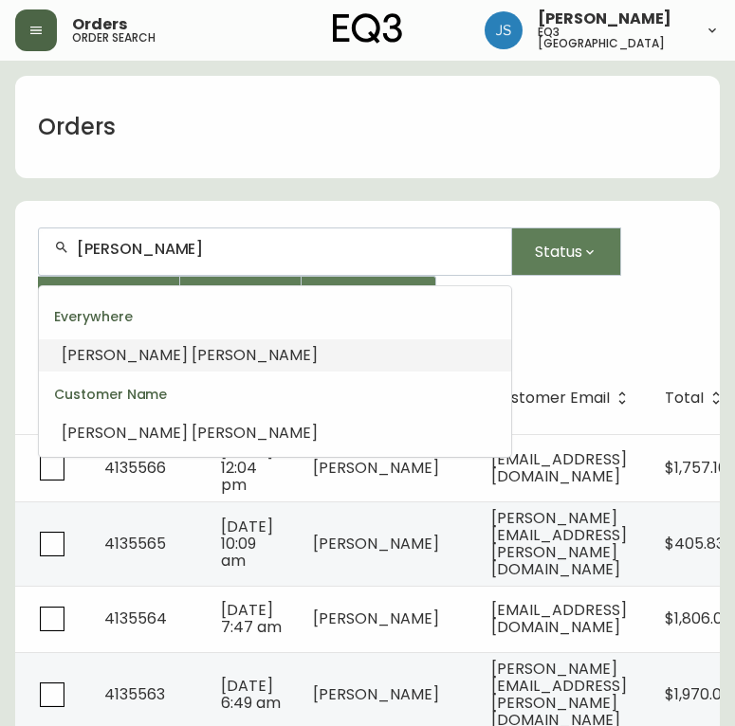
click at [188, 354] on span at bounding box center [190, 355] width 4 height 22
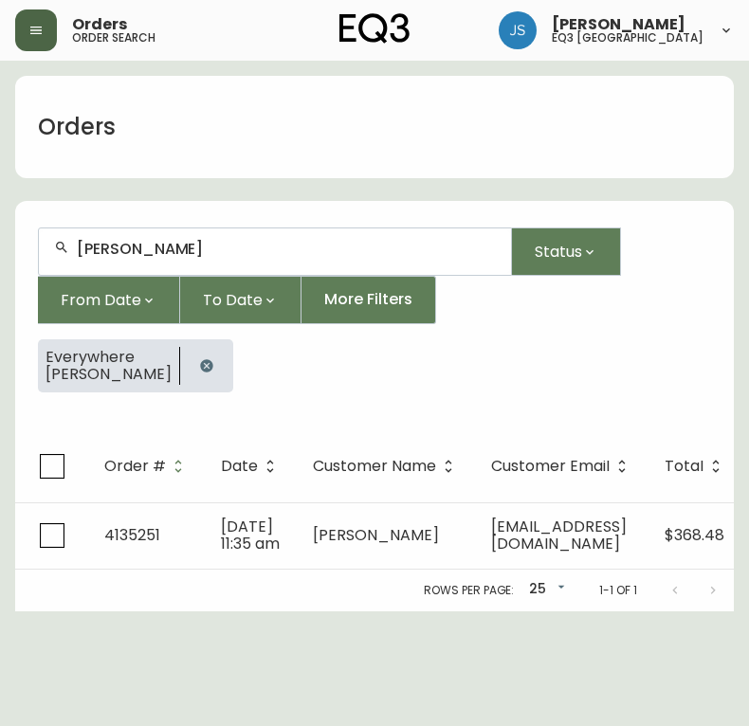
click at [245, 255] on input "[PERSON_NAME]" at bounding box center [286, 249] width 419 height 18
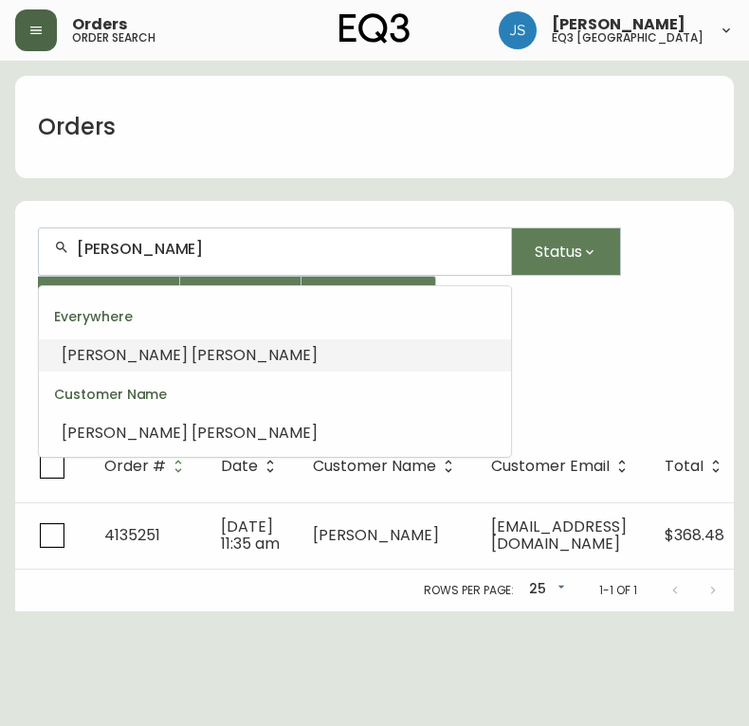
type input "[PERSON_NAME]"
drag, startPoint x: 627, startPoint y: 382, endPoint x: 384, endPoint y: 372, distance: 243.8
click at [623, 379] on div "Everywhere [PERSON_NAME]" at bounding box center [374, 373] width 673 height 68
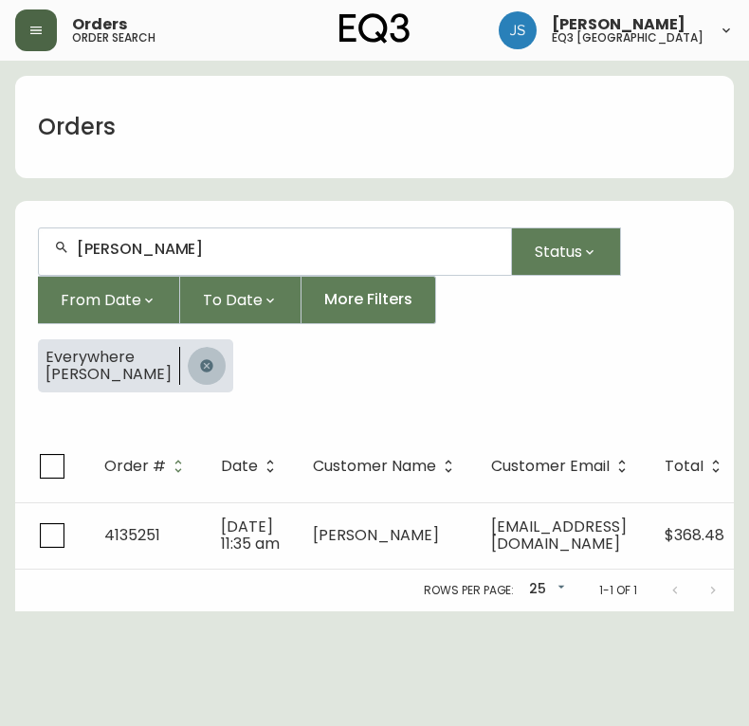
click at [213, 369] on button "button" at bounding box center [207, 366] width 38 height 38
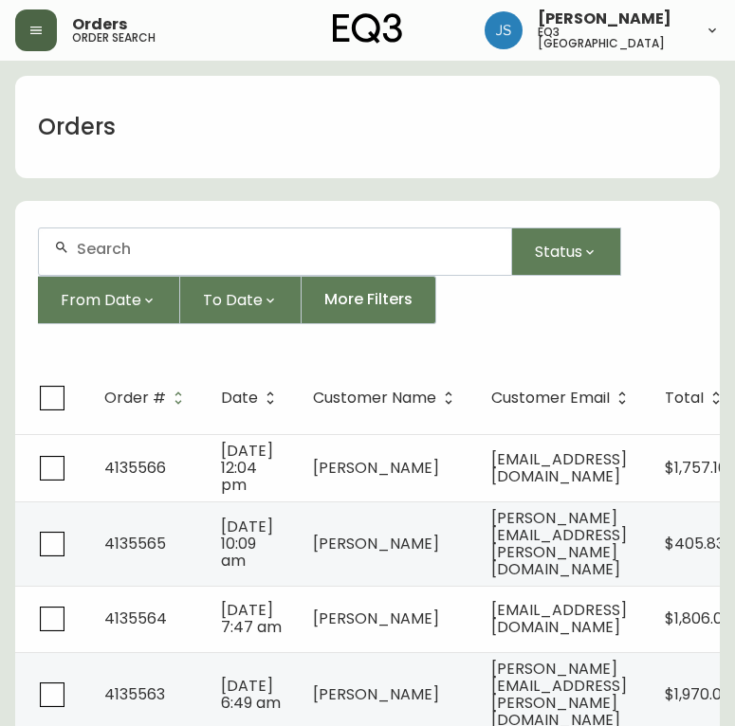
click at [257, 259] on div at bounding box center [275, 251] width 472 height 46
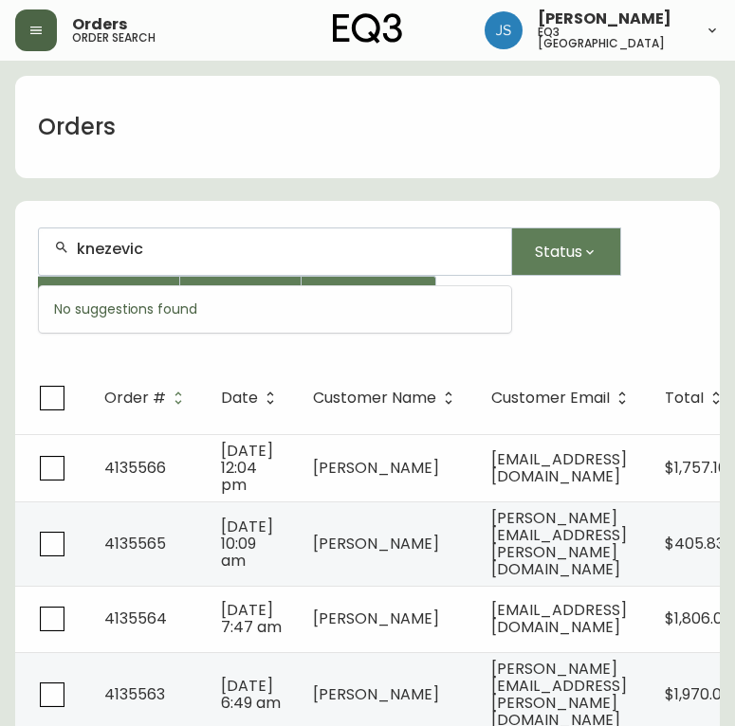
type input "knezevic"
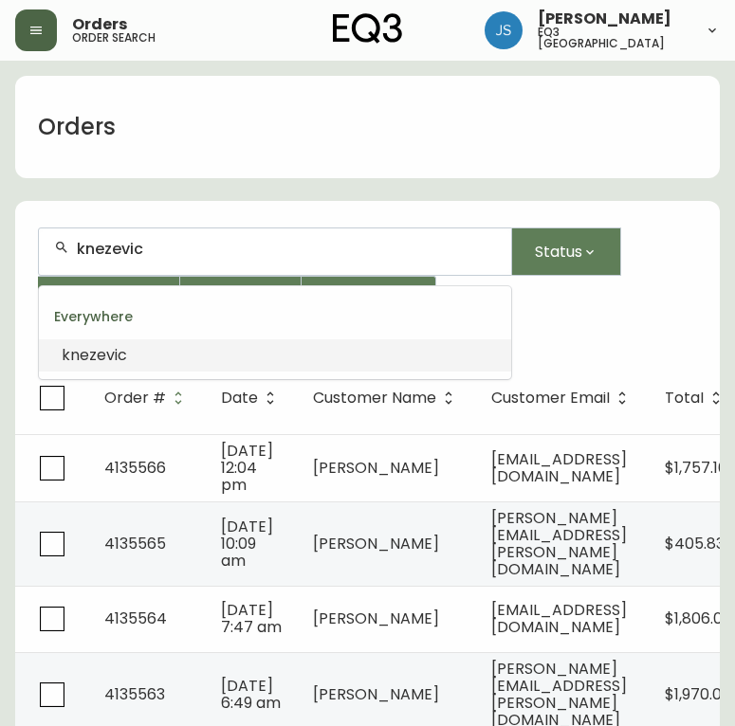
click at [120, 347] on span "knezevic" at bounding box center [94, 355] width 65 height 22
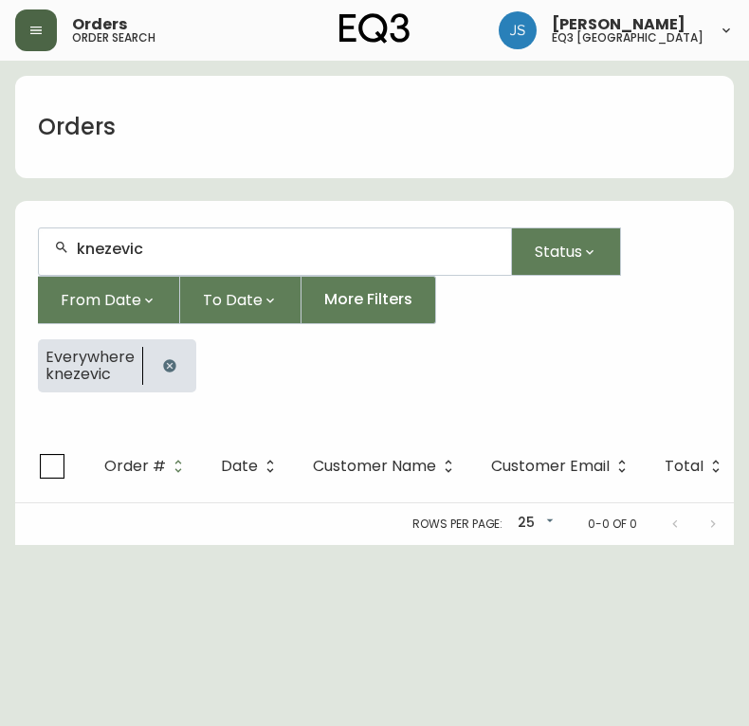
drag, startPoint x: 231, startPoint y: 238, endPoint x: -5, endPoint y: 255, distance: 236.6
click at [0, 255] on html "Orders order search [PERSON_NAME] eq3 [GEOGRAPHIC_DATA] Orders knezevic Status …" at bounding box center [374, 272] width 749 height 545
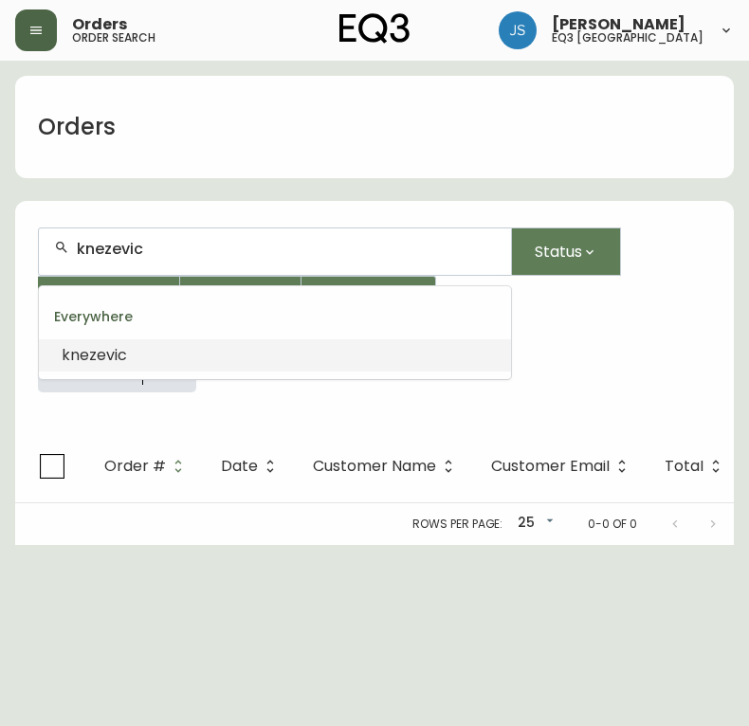
drag, startPoint x: 156, startPoint y: 250, endPoint x: 8, endPoint y: 254, distance: 148.8
click at [9, 254] on main "Orders knezevic Status From Date To Date More Filters Everywhere knezevic Order…" at bounding box center [374, 303] width 749 height 484
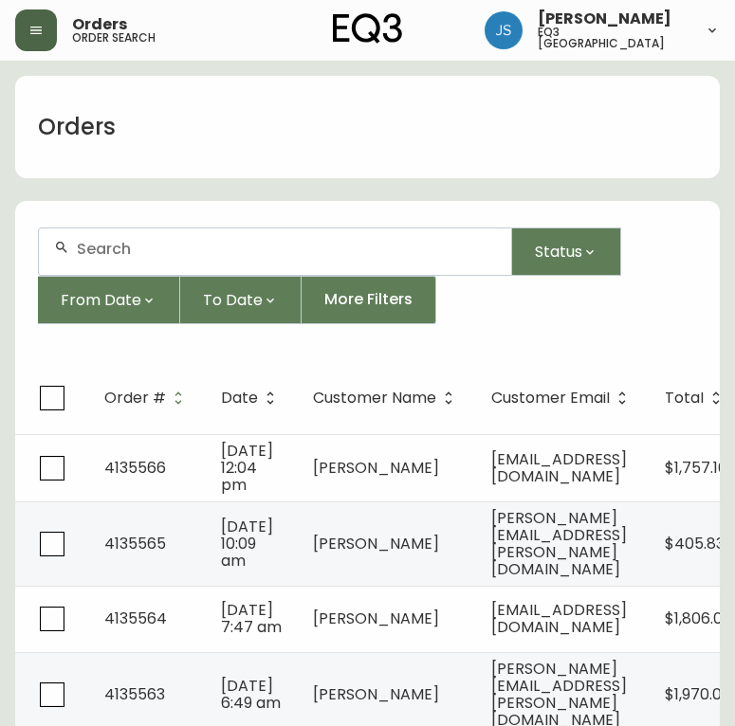
click at [89, 245] on input "text" at bounding box center [286, 249] width 419 height 18
click at [210, 231] on div at bounding box center [275, 251] width 472 height 46
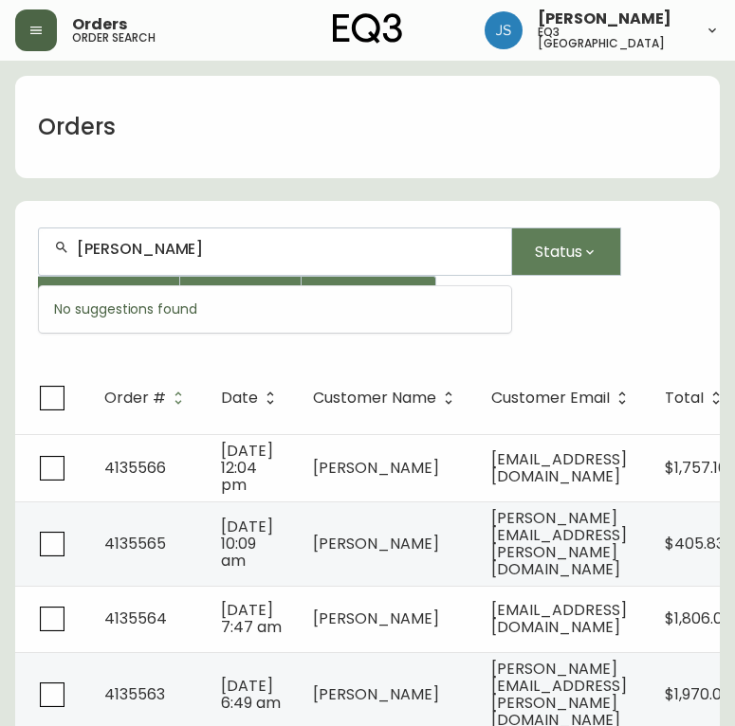
type input "[PERSON_NAME]"
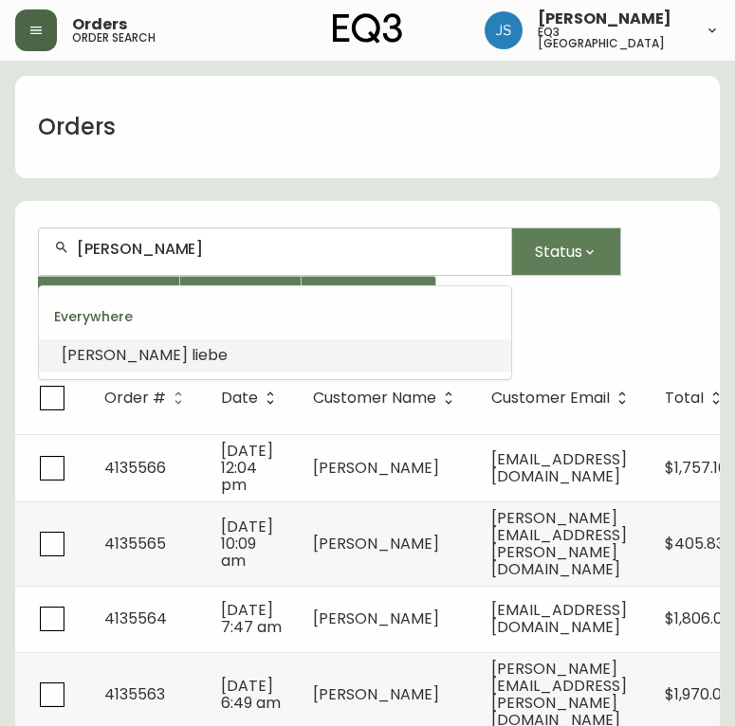
click at [191, 354] on span "liebe" at bounding box center [209, 355] width 36 height 22
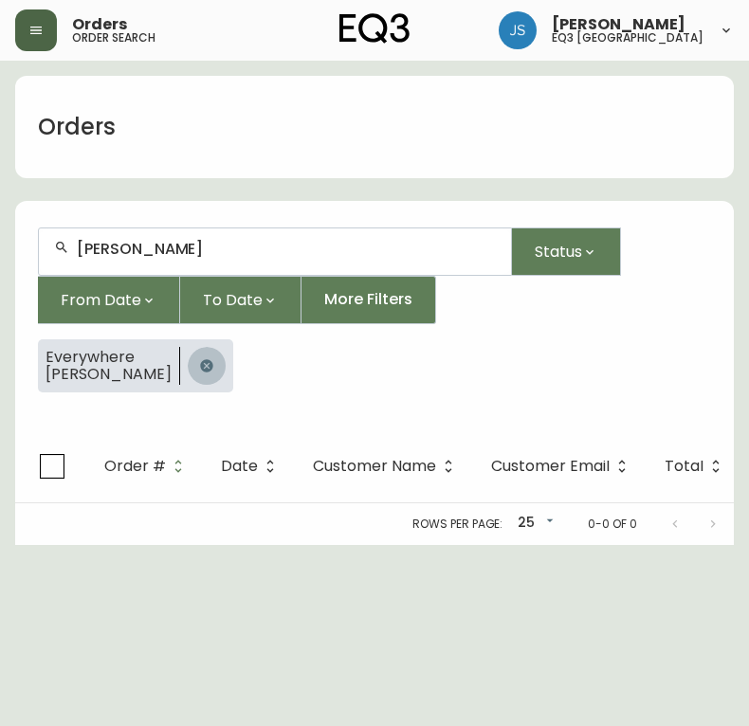
click at [200, 369] on icon "button" at bounding box center [206, 365] width 12 height 12
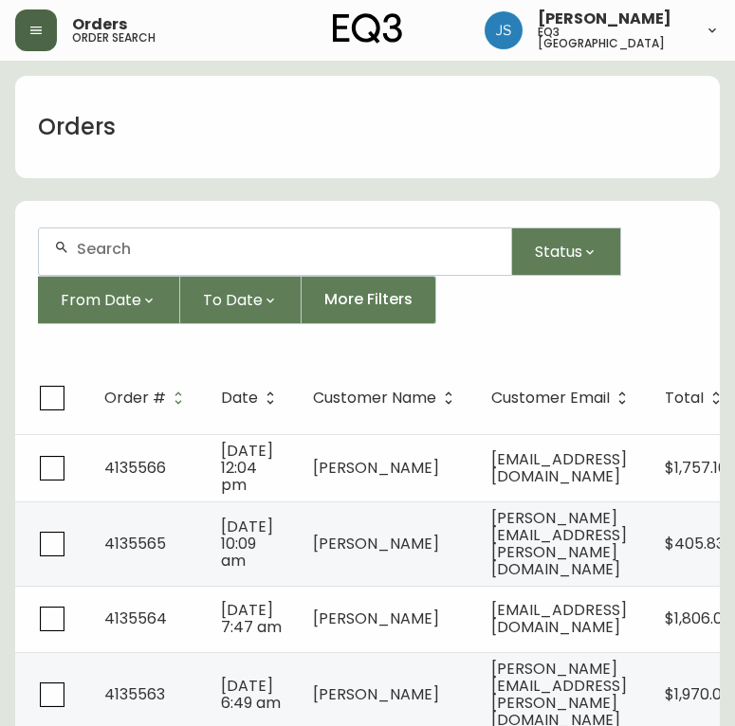
click at [136, 254] on input "text" at bounding box center [286, 249] width 419 height 18
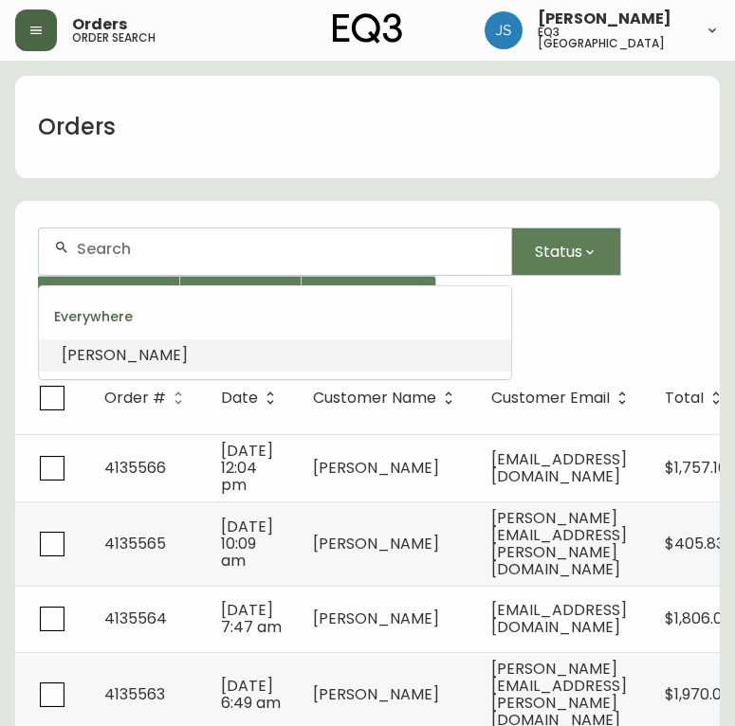
click at [109, 257] on input "text" at bounding box center [286, 249] width 419 height 18
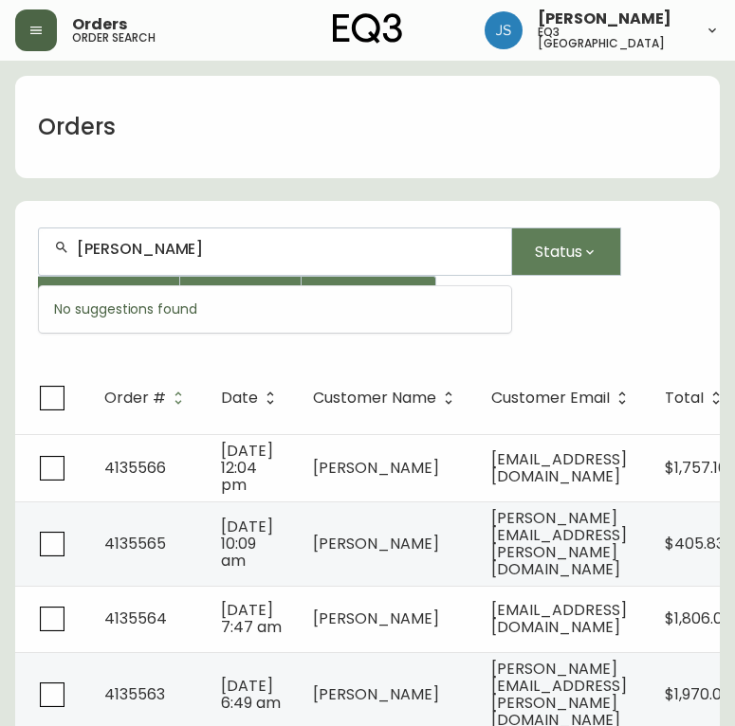
type input "[PERSON_NAME]"
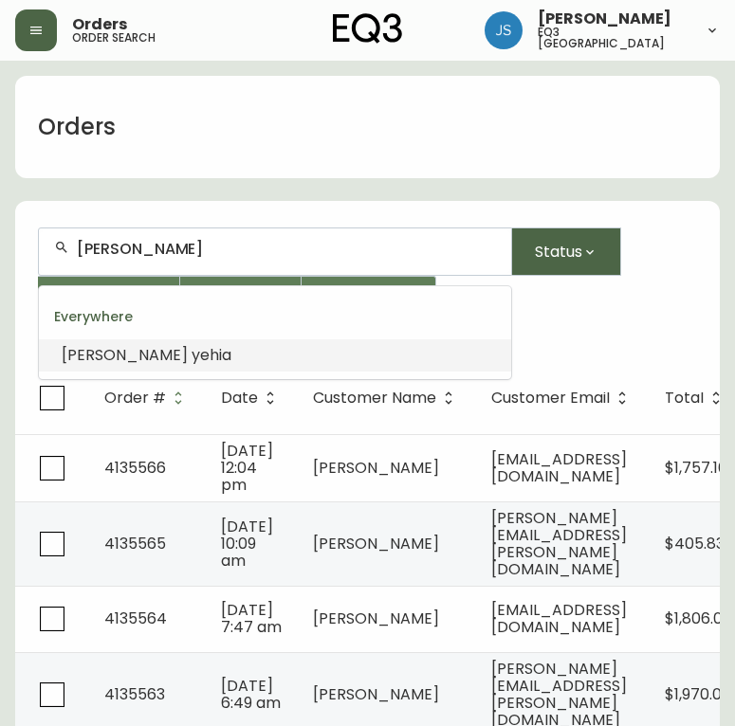
click at [537, 239] on button "Status" at bounding box center [566, 251] width 109 height 48
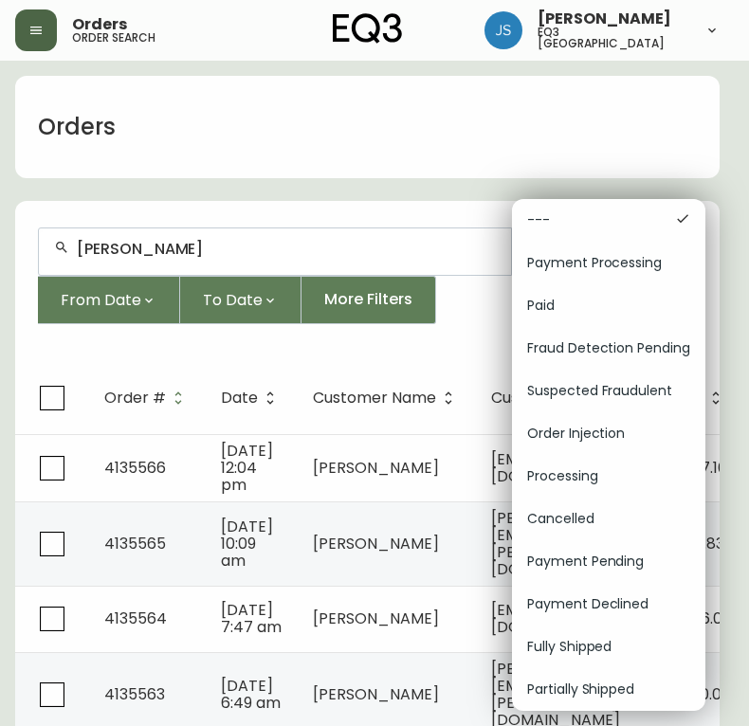
click at [307, 245] on div at bounding box center [374, 363] width 749 height 726
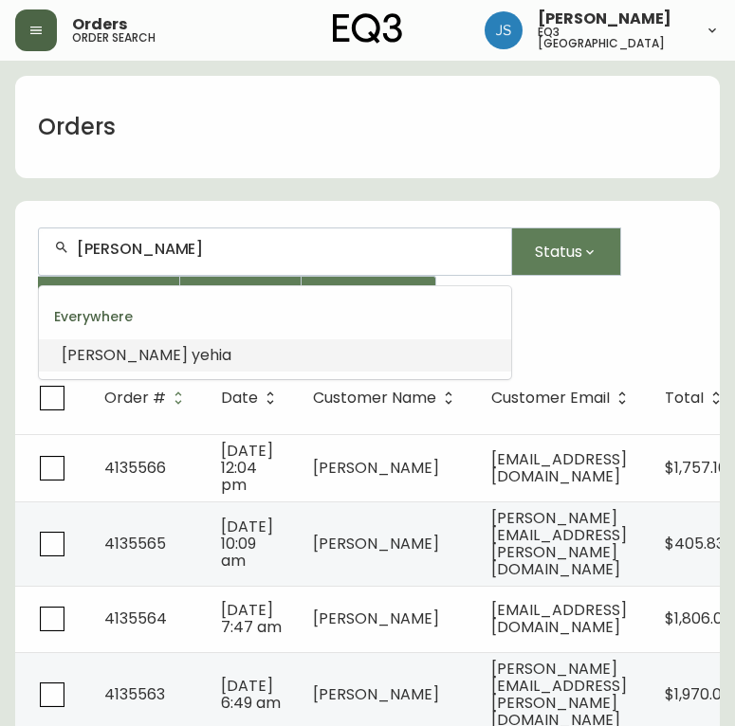
drag, startPoint x: 183, startPoint y: 249, endPoint x: -5, endPoint y: 248, distance: 187.7
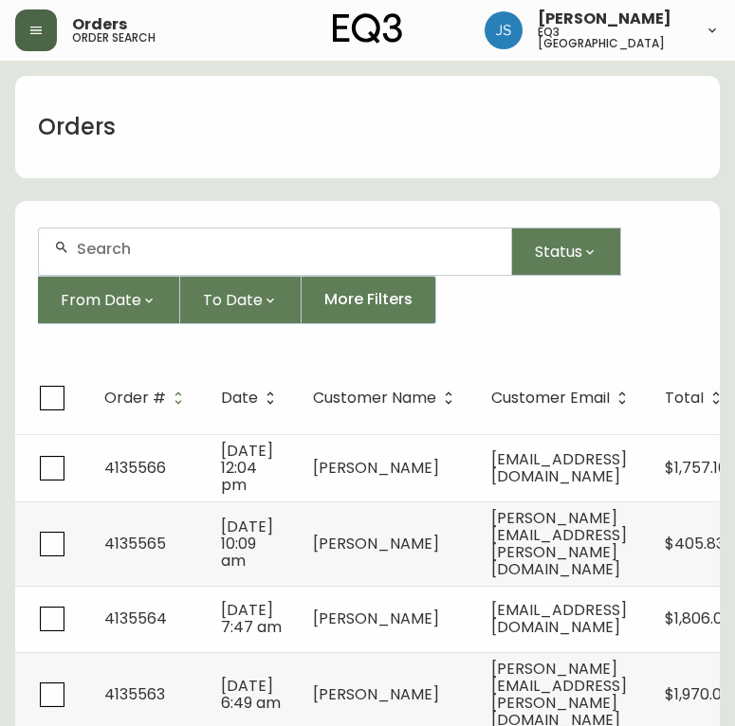
click at [128, 246] on input "text" at bounding box center [286, 249] width 419 height 18
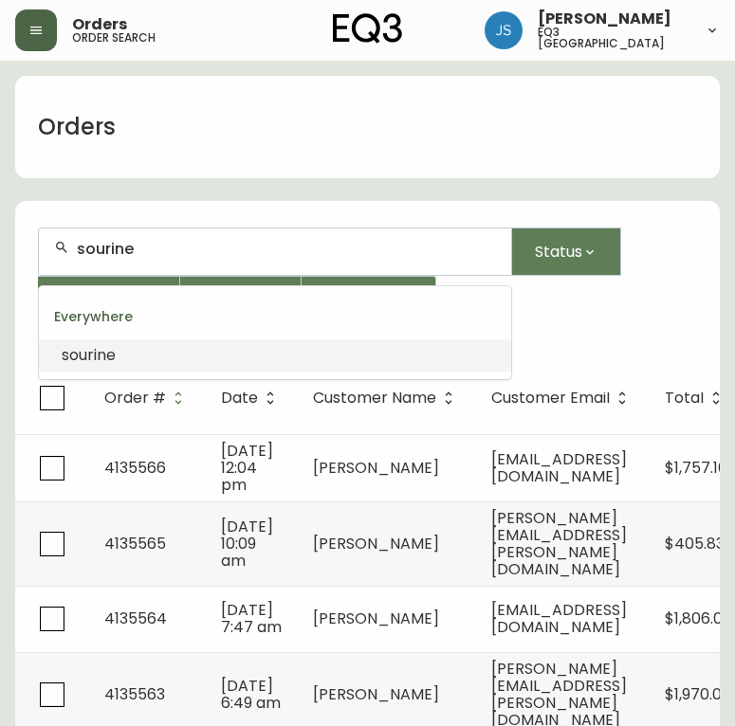
click at [142, 371] on li "sourine" at bounding box center [275, 355] width 472 height 32
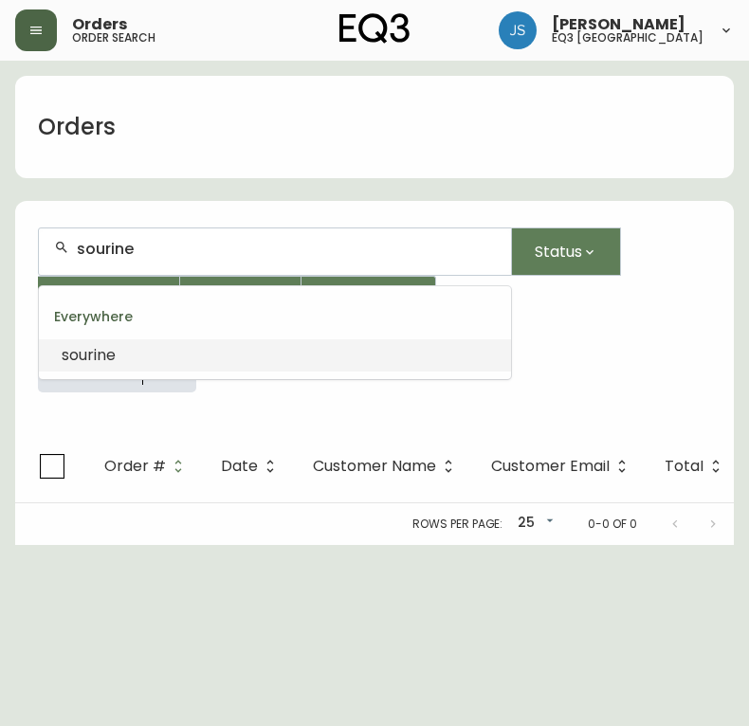
drag, startPoint x: 156, startPoint y: 240, endPoint x: -1, endPoint y: 245, distance: 157.4
click at [0, 245] on html "Orders order search [PERSON_NAME] eq3 [GEOGRAPHIC_DATA] Orders sourine Status F…" at bounding box center [374, 272] width 749 height 545
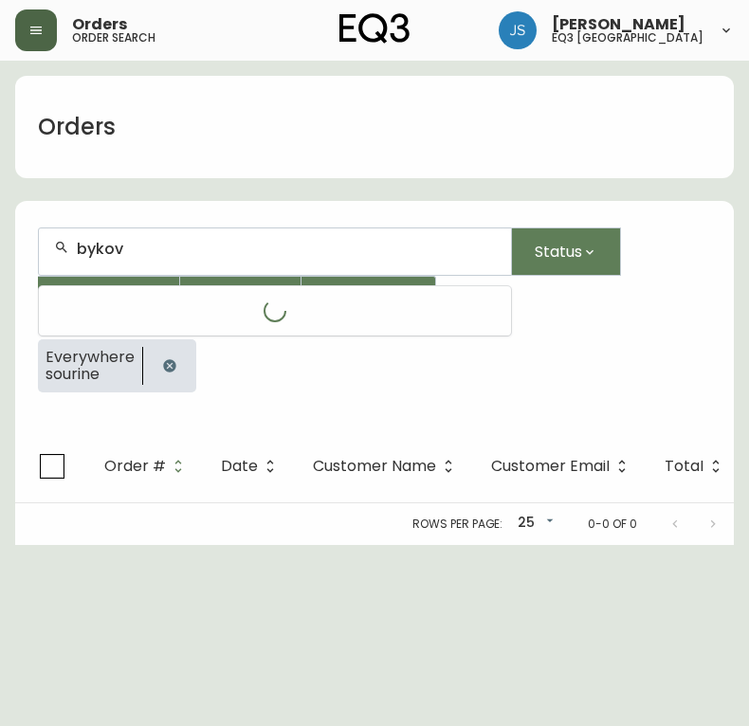
type input "bykov"
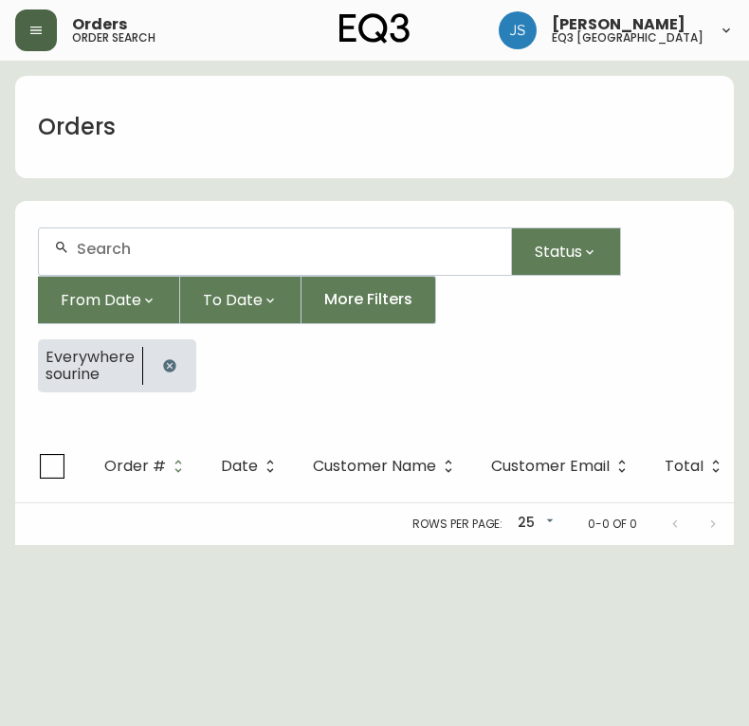
click at [147, 254] on input "text" at bounding box center [286, 249] width 419 height 18
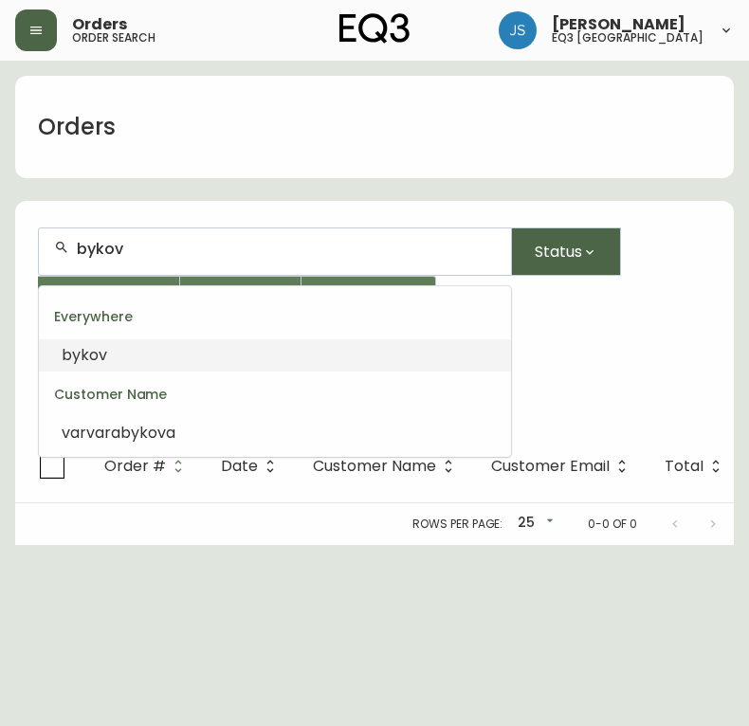
type input "bykov"
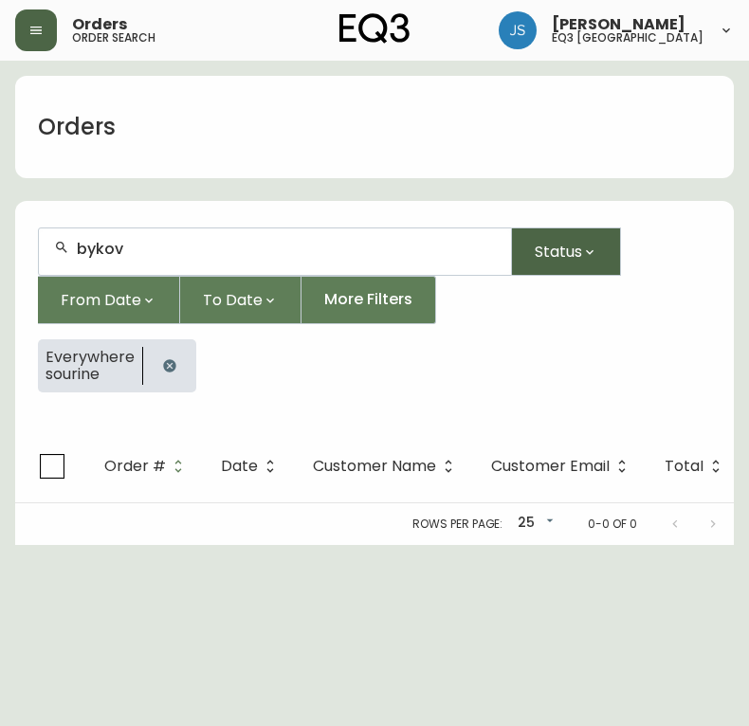
click at [553, 249] on span "Status" at bounding box center [558, 252] width 47 height 24
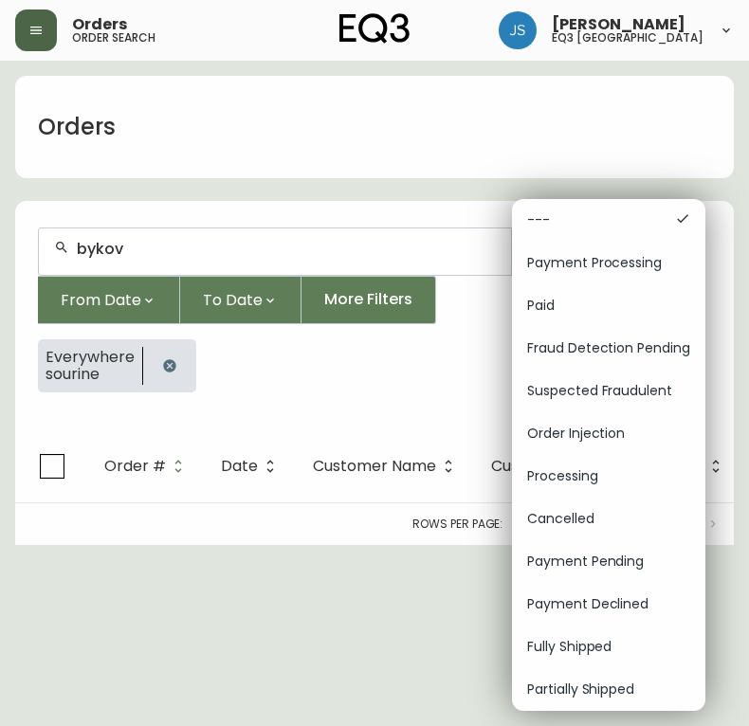
click at [553, 249] on ul "--- Payment Processing Paid Fraud Detection Pending Suspected Fraudulent Order …" at bounding box center [608, 455] width 193 height 512
click at [258, 251] on div at bounding box center [374, 363] width 749 height 726
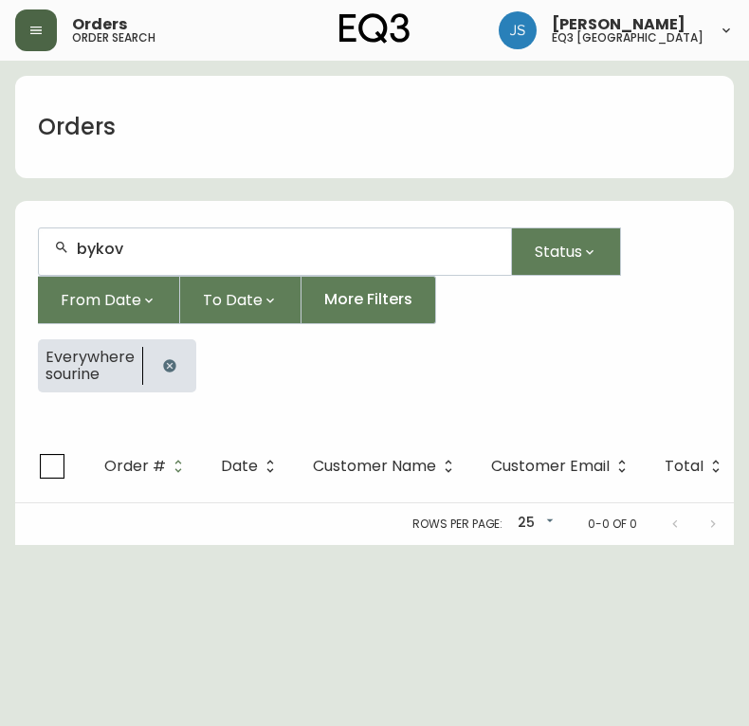
click at [163, 367] on icon "button" at bounding box center [169, 365] width 12 height 12
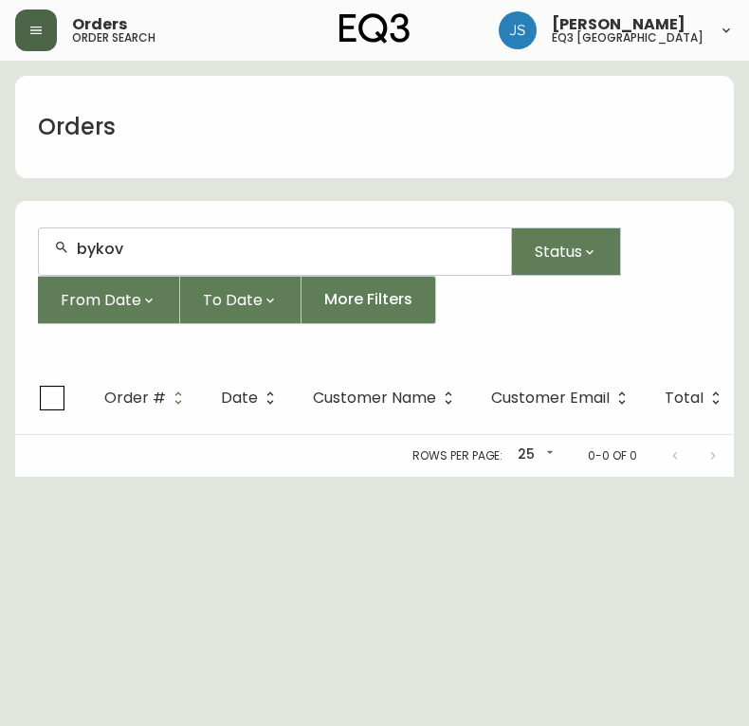
click at [154, 251] on input "bykov" at bounding box center [286, 249] width 419 height 18
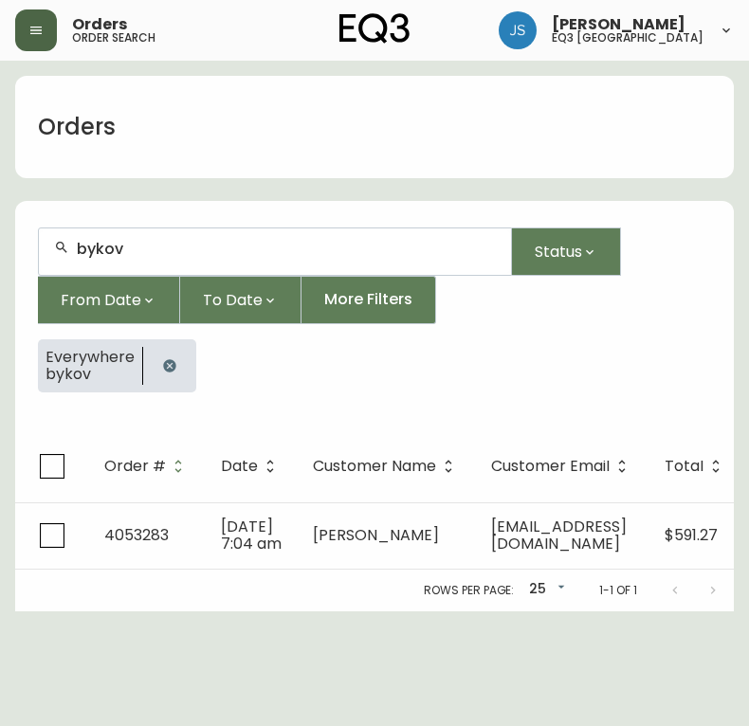
click at [219, 261] on div "bykov" at bounding box center [275, 251] width 472 height 46
click at [227, 261] on div "bykov" at bounding box center [275, 251] width 472 height 46
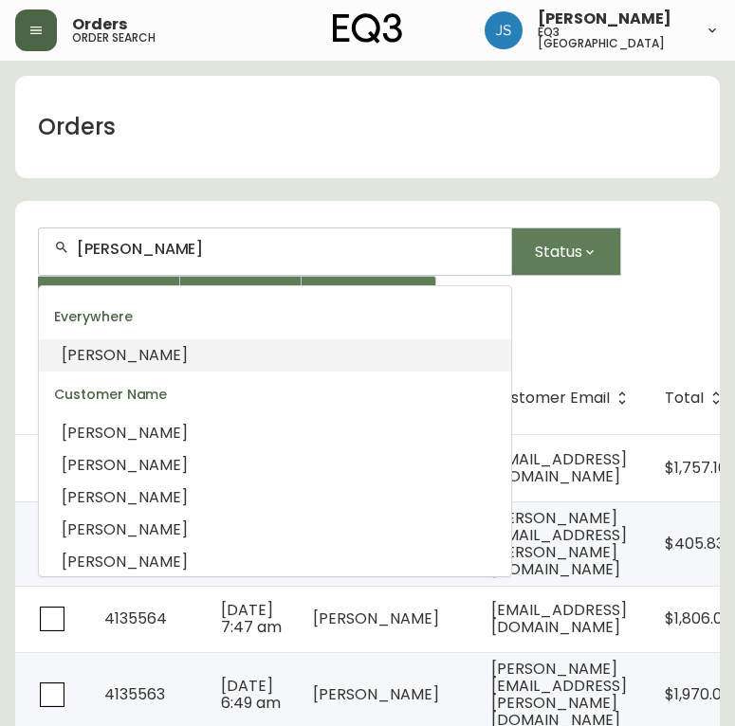
click at [114, 344] on li "[PERSON_NAME]" at bounding box center [275, 355] width 472 height 32
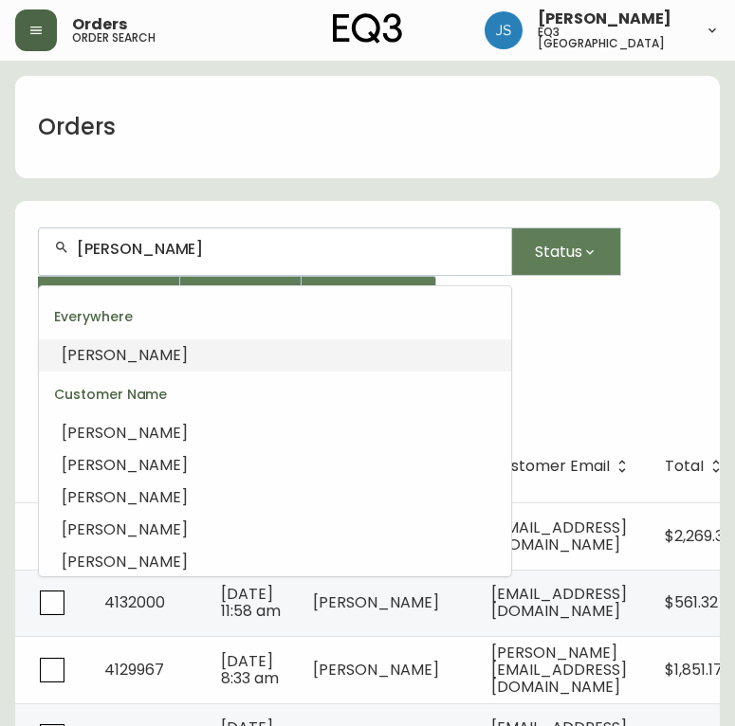
click at [207, 250] on input "[PERSON_NAME]" at bounding box center [286, 249] width 419 height 18
type input "[PERSON_NAME]"
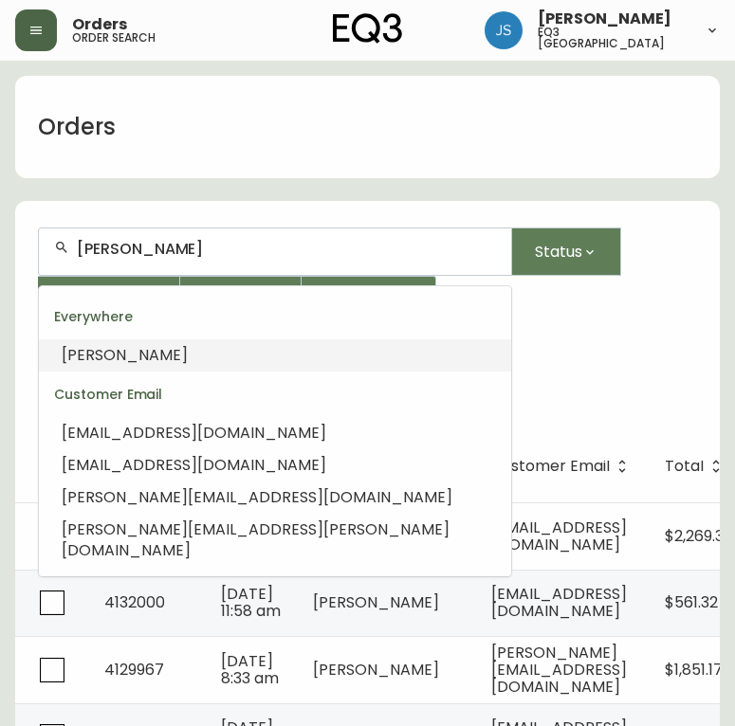
click at [81, 244] on input "[PERSON_NAME]" at bounding box center [286, 249] width 419 height 18
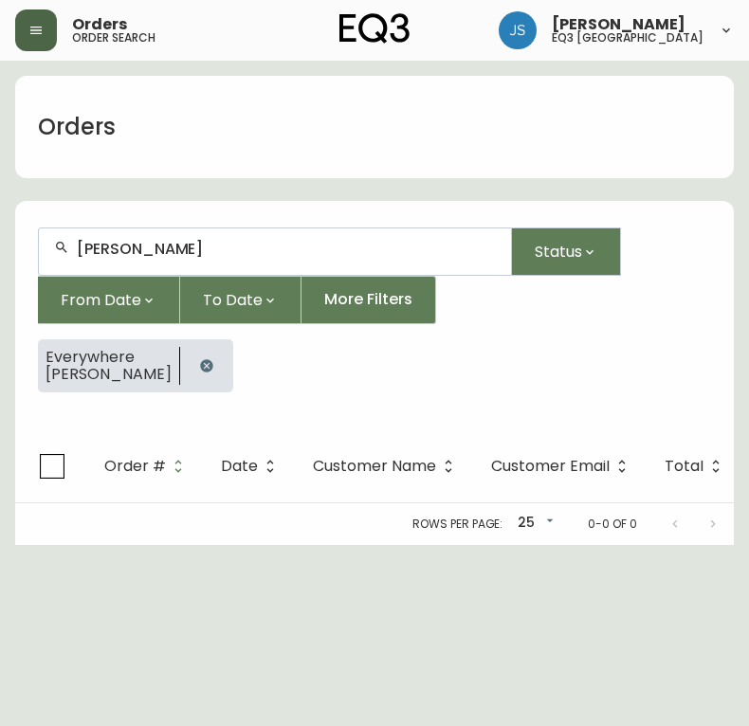
type input "[PERSON_NAME]"
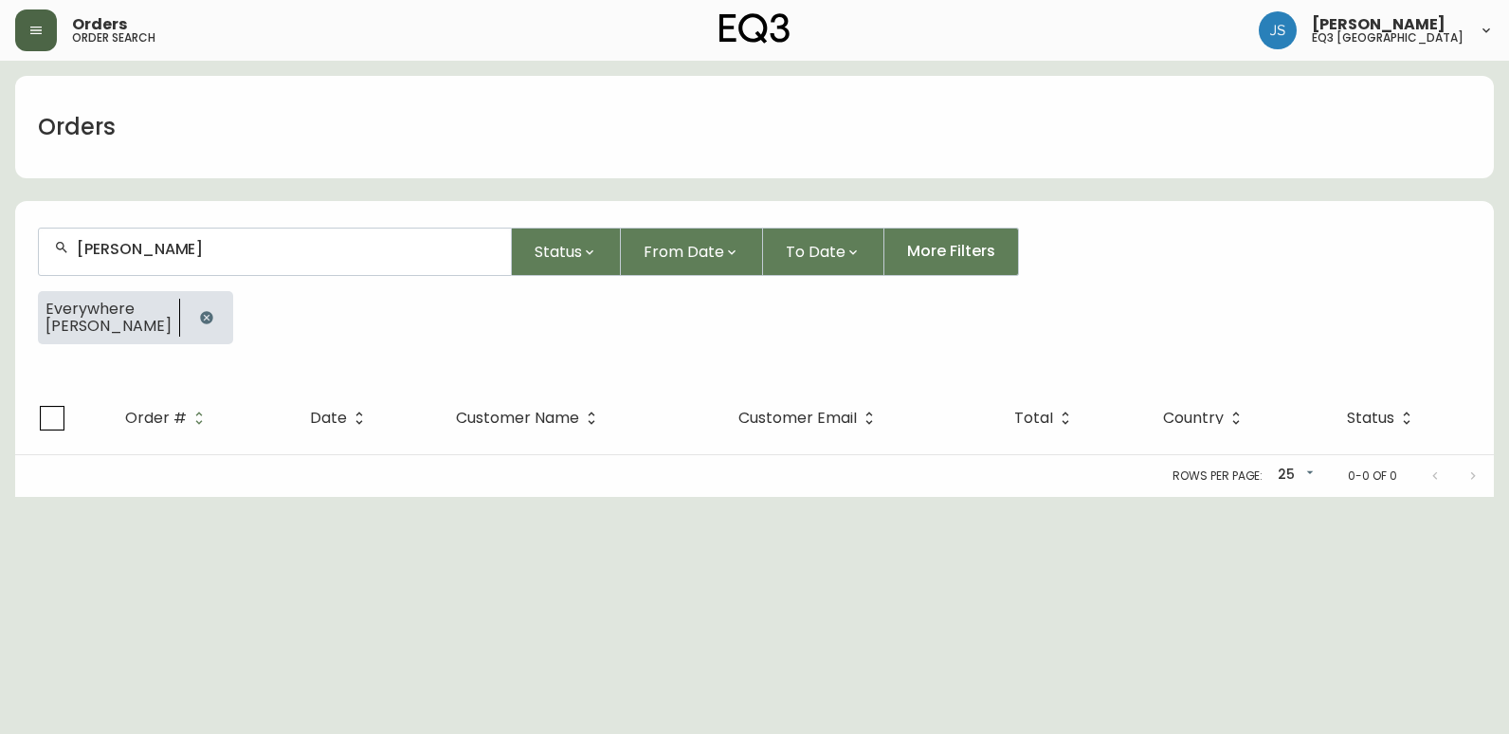
click at [3, 497] on html "Orders order search [PERSON_NAME] eq3 [GEOGRAPHIC_DATA] Orders [PERSON_NAME] St…" at bounding box center [754, 248] width 1509 height 497
